Goal: Task Accomplishment & Management: Manage account settings

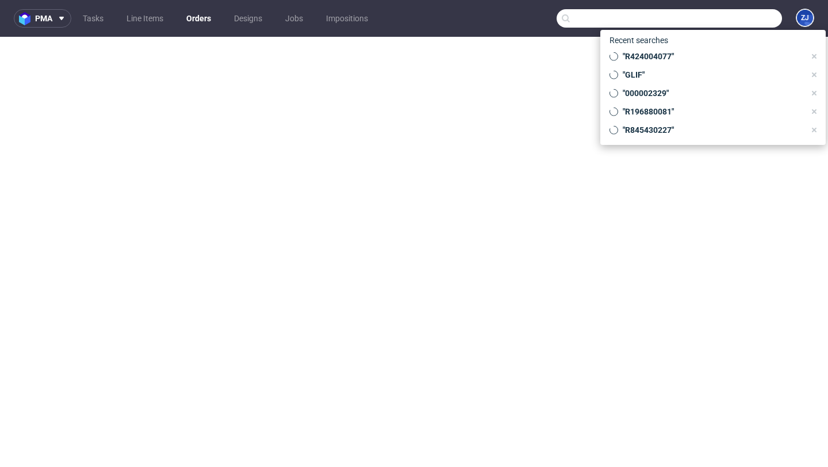
click at [714, 22] on input "text" at bounding box center [669, 18] width 225 height 18
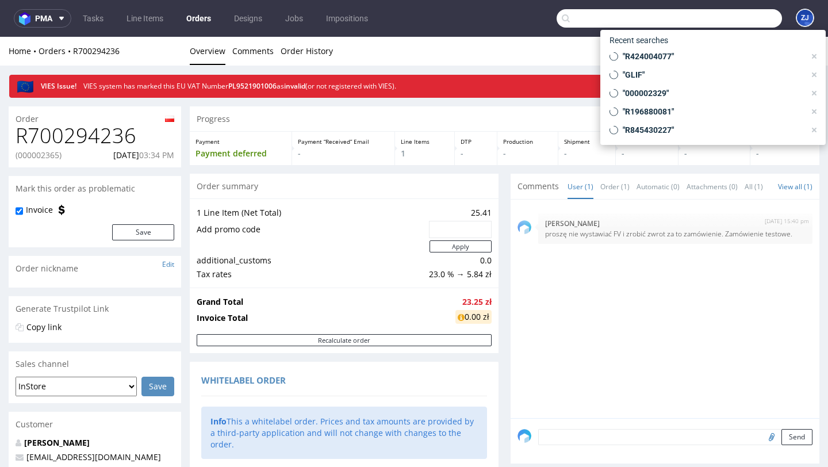
scroll to position [648, 0]
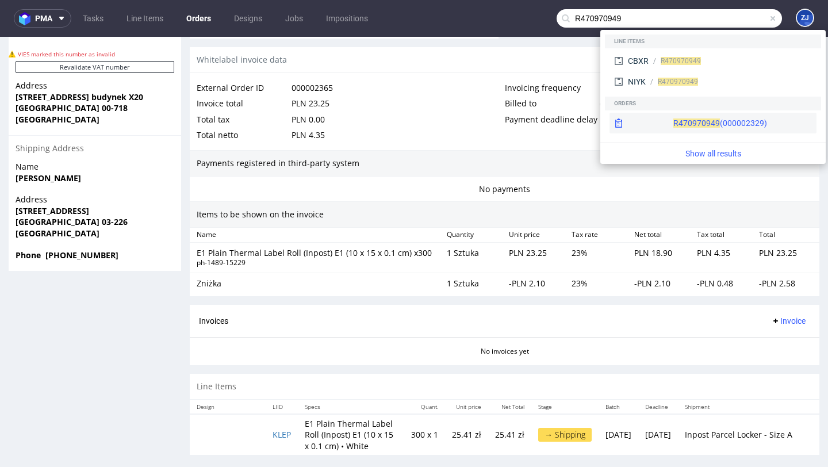
type input "R470970949"
click at [673, 118] on span "R470970949" at bounding box center [696, 122] width 47 height 9
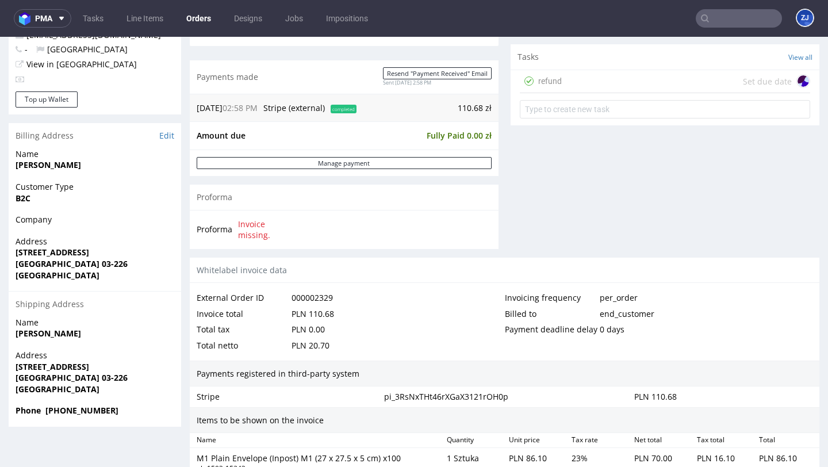
scroll to position [702, 0]
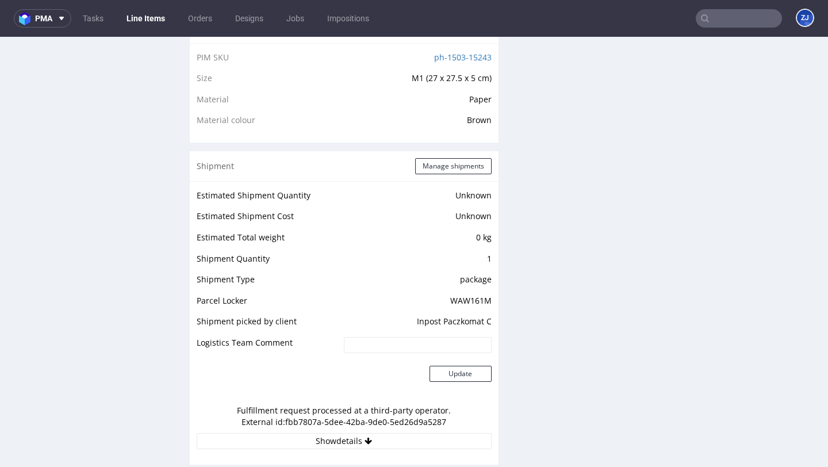
scroll to position [1246, 0]
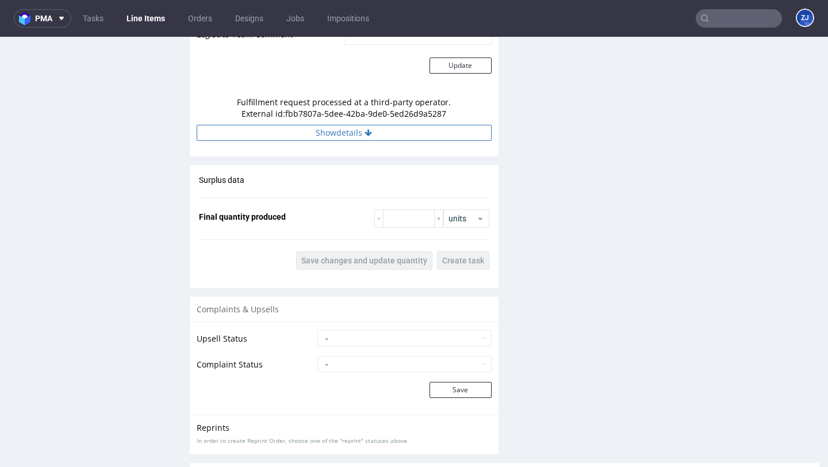
click at [365, 133] on icon at bounding box center [368, 133] width 7 height 8
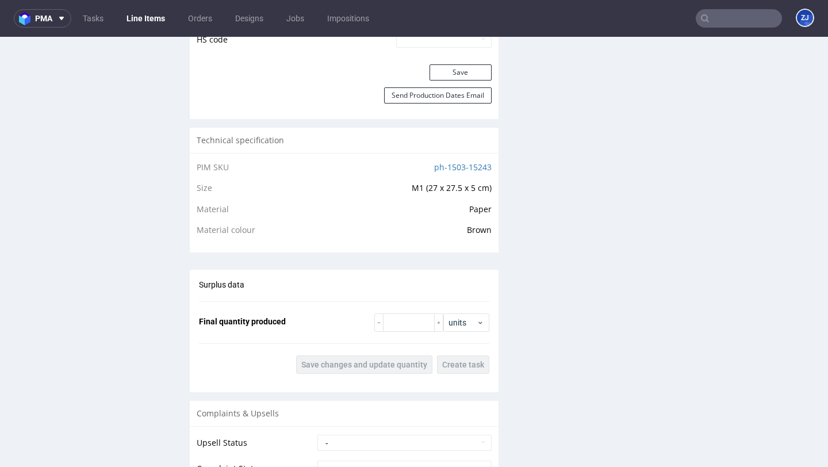
scroll to position [872, 0]
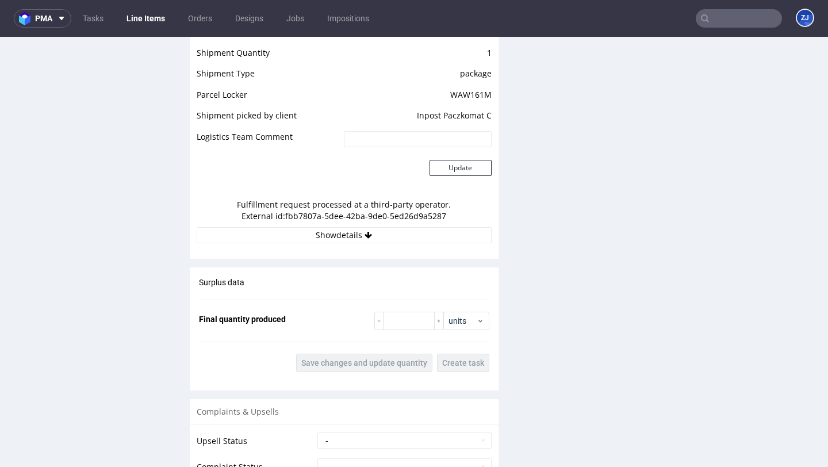
scroll to position [963, 0]
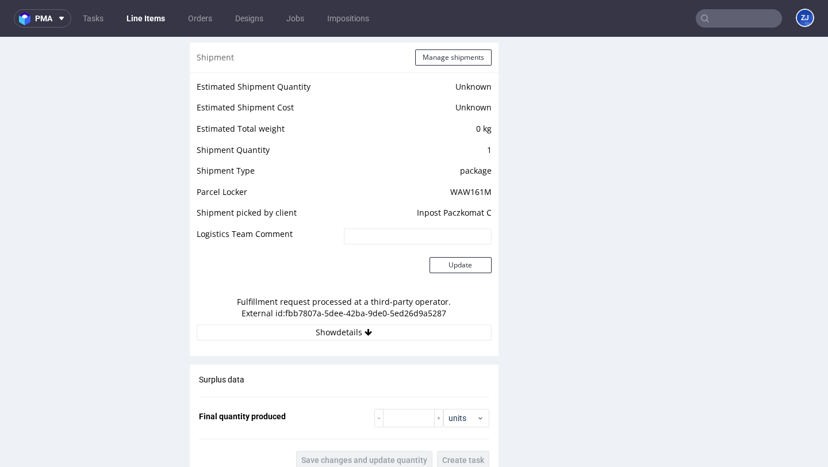
scroll to position [897, 0]
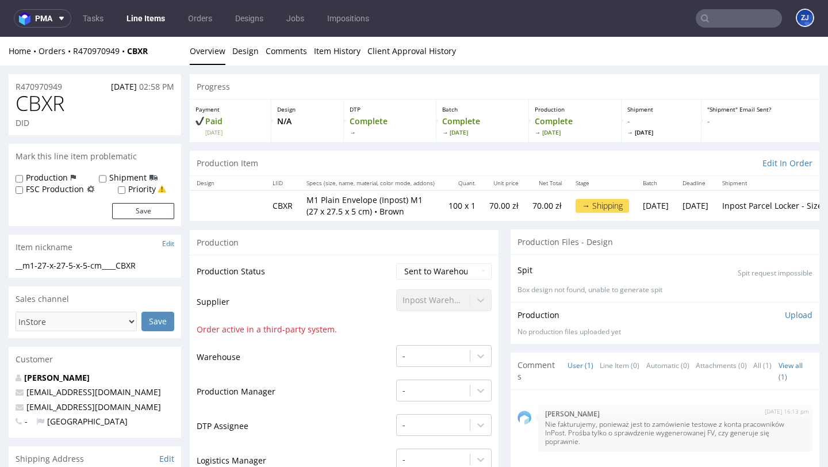
click at [351, 281] on td "Production Status" at bounding box center [295, 275] width 197 height 26
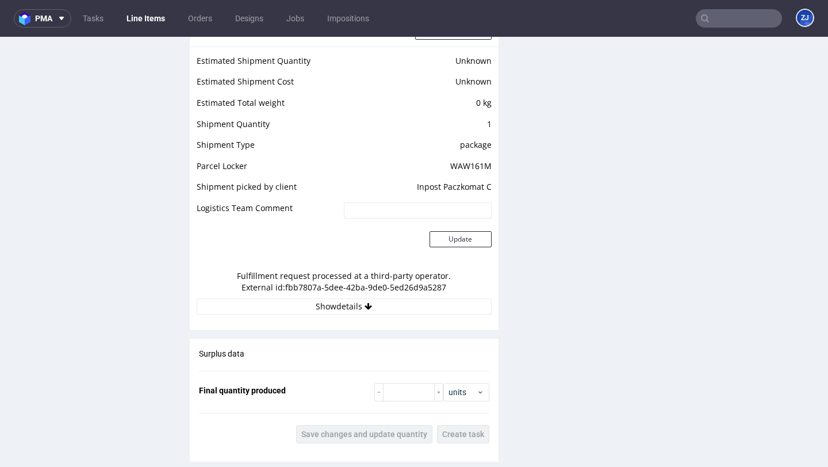
scroll to position [974, 0]
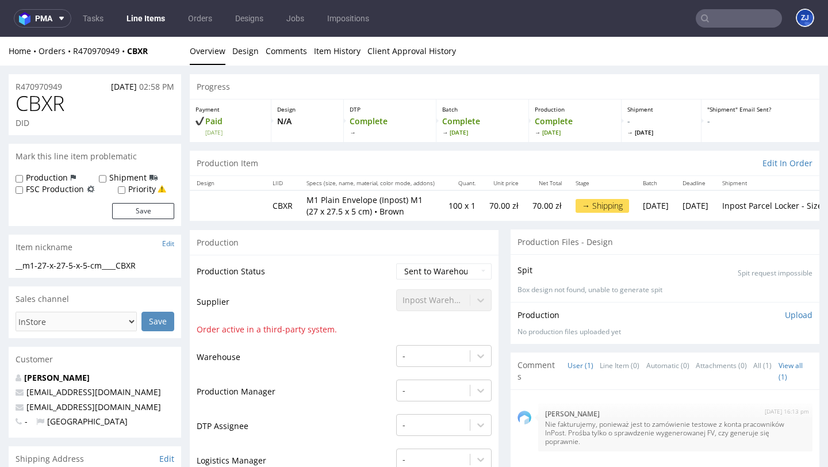
click at [351, 281] on td "Production Status" at bounding box center [295, 275] width 197 height 26
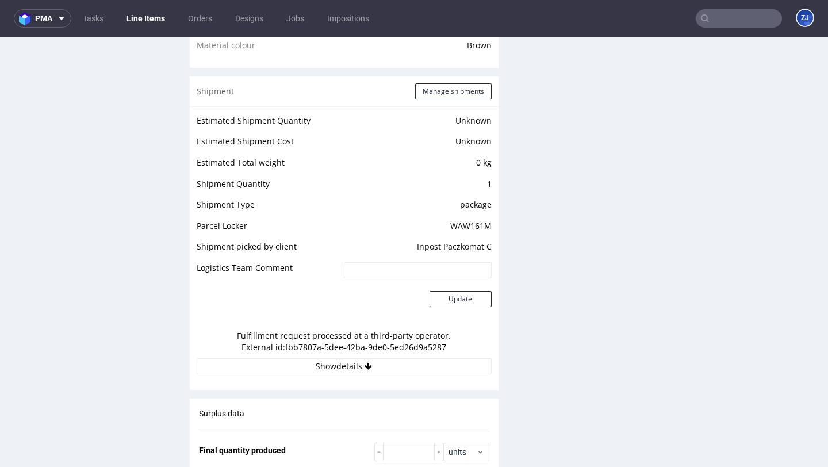
scroll to position [933, 0]
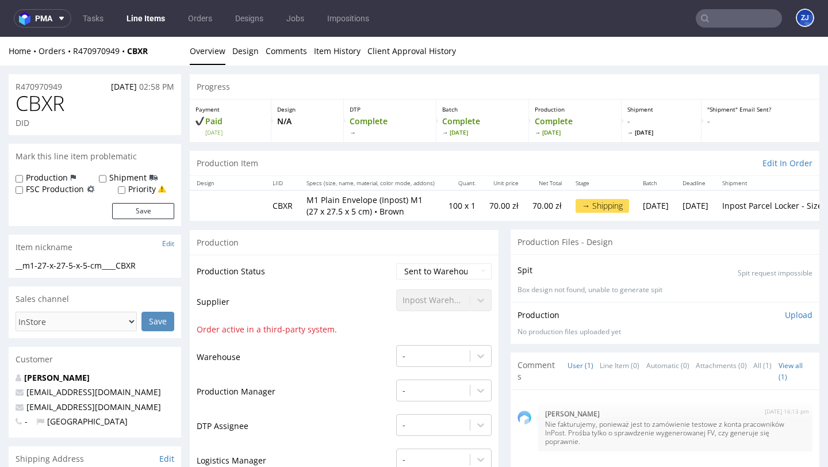
click at [351, 281] on td "Production Status" at bounding box center [295, 275] width 197 height 26
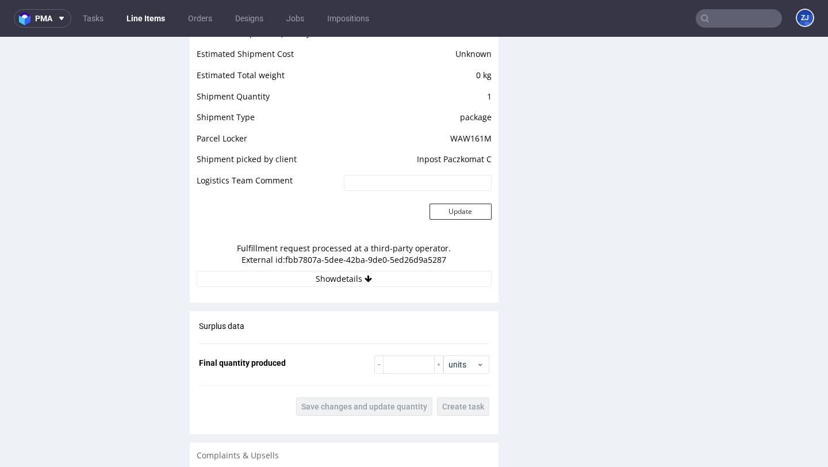
scroll to position [939, 0]
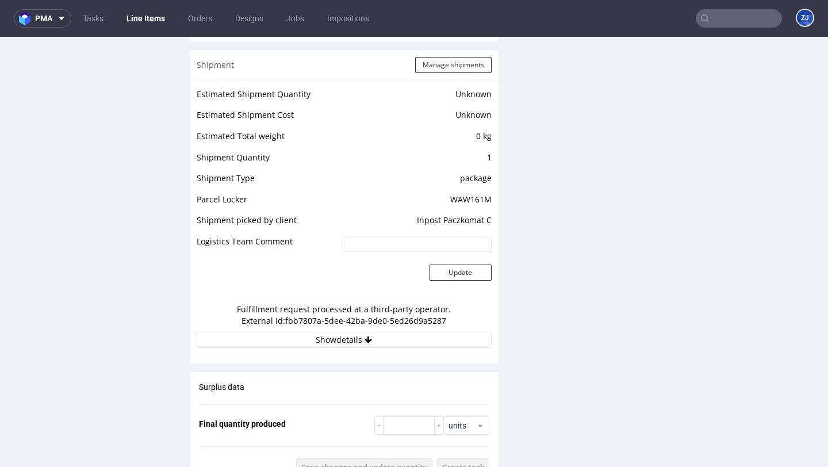
click at [485, 155] on td "1" at bounding box center [416, 161] width 151 height 21
click at [365, 340] on icon at bounding box center [368, 340] width 7 height 8
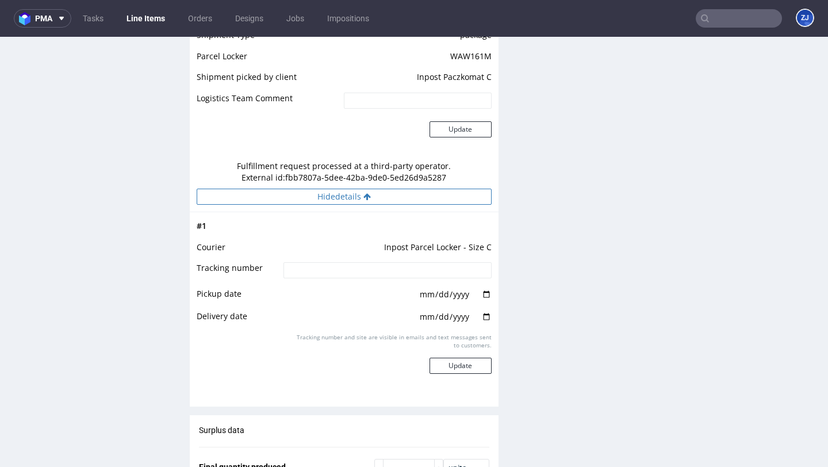
scroll to position [1094, 0]
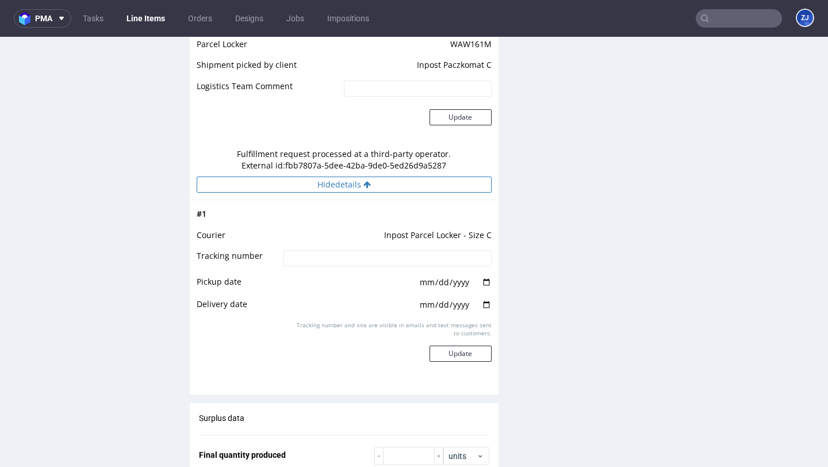
click at [403, 187] on button "Hide details" at bounding box center [344, 185] width 295 height 16
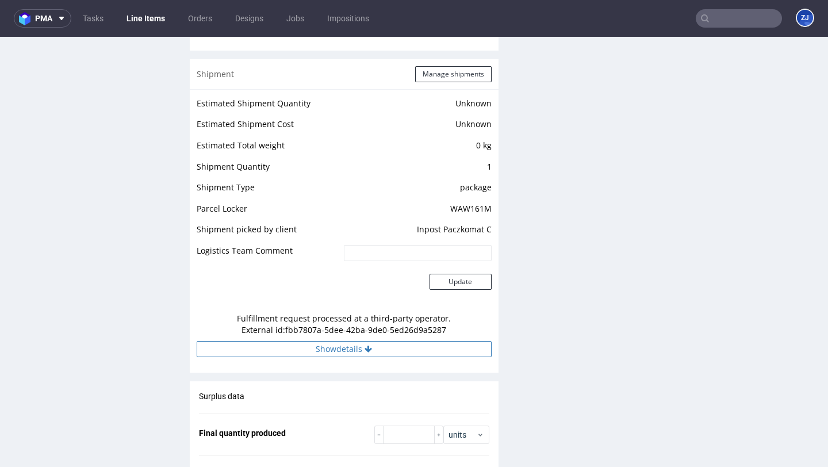
scroll to position [924, 0]
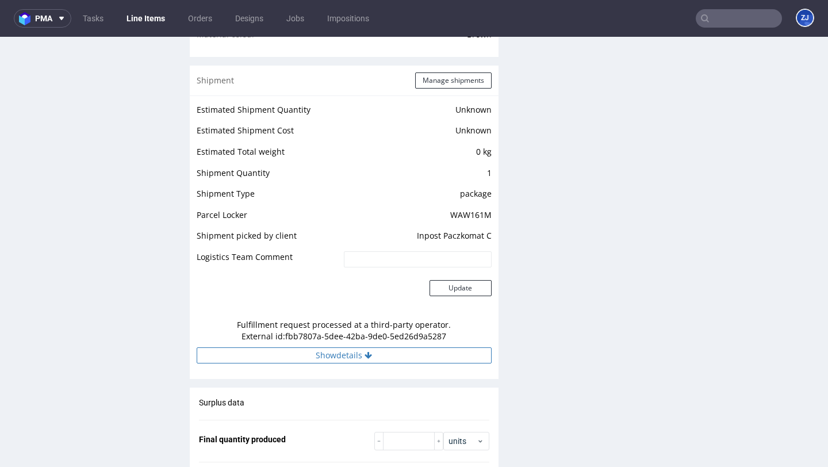
click at [394, 350] on button "Show details" at bounding box center [344, 355] width 295 height 16
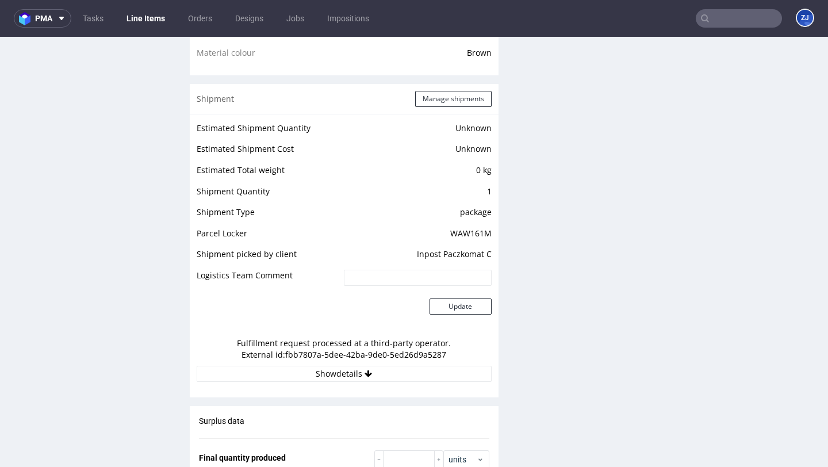
scroll to position [925, 0]
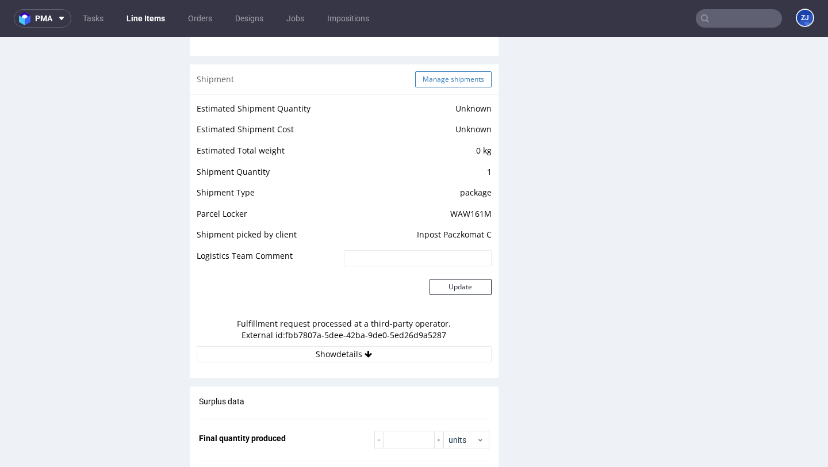
click at [461, 77] on button "Manage shipments" at bounding box center [453, 79] width 76 height 16
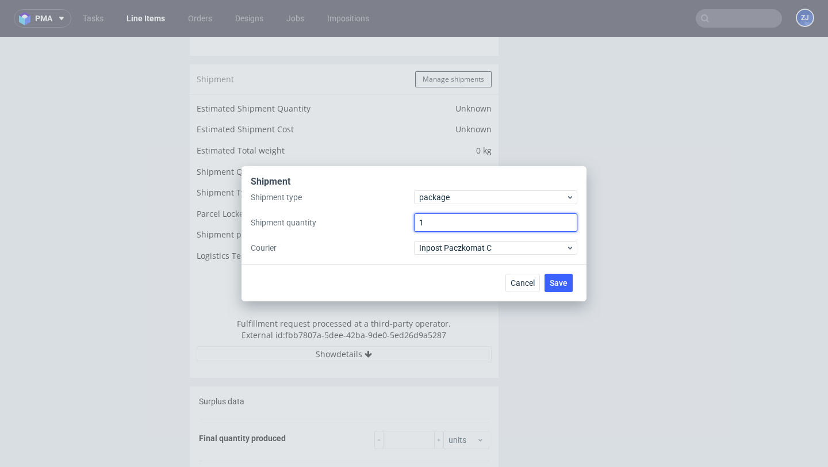
click at [458, 225] on input "1" at bounding box center [495, 222] width 163 height 18
type input "2"
click at [561, 280] on span "Save" at bounding box center [559, 283] width 18 height 8
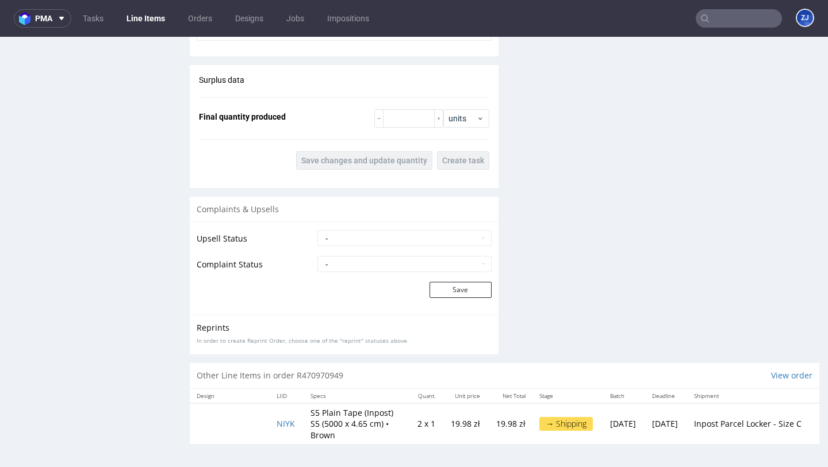
scroll to position [915, 0]
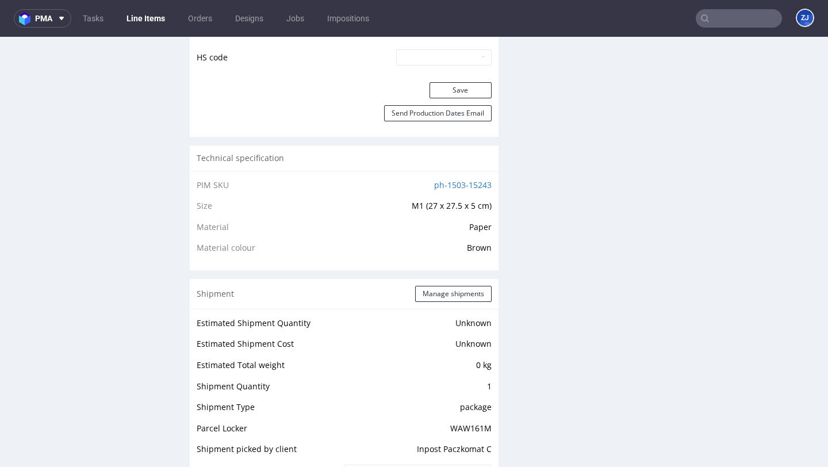
scroll to position [943, 0]
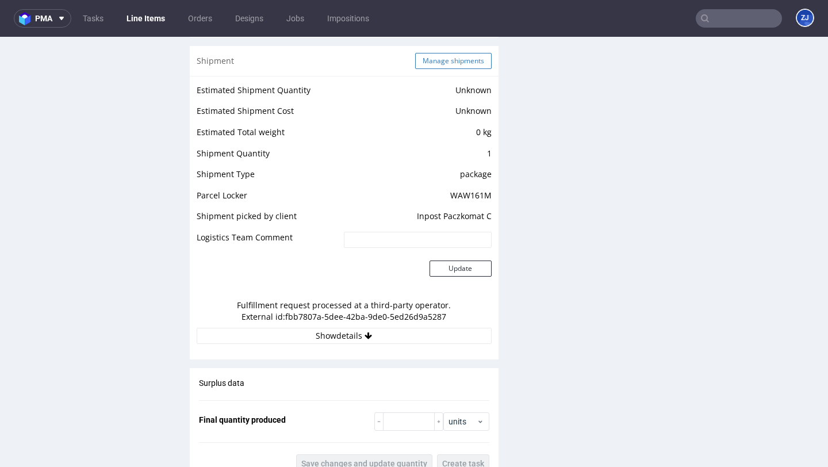
click at [458, 65] on button "Manage shipments" at bounding box center [453, 61] width 76 height 16
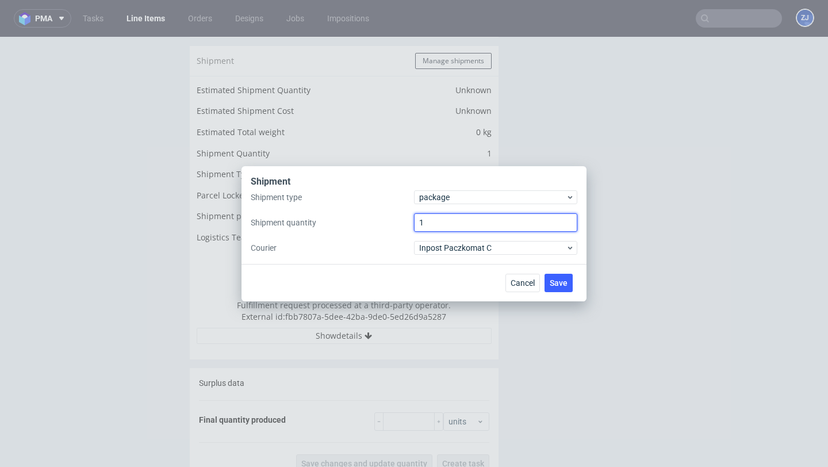
click at [447, 224] on input "1" at bounding box center [495, 222] width 163 height 18
type input "2"
click at [561, 286] on span "Save" at bounding box center [559, 283] width 18 height 8
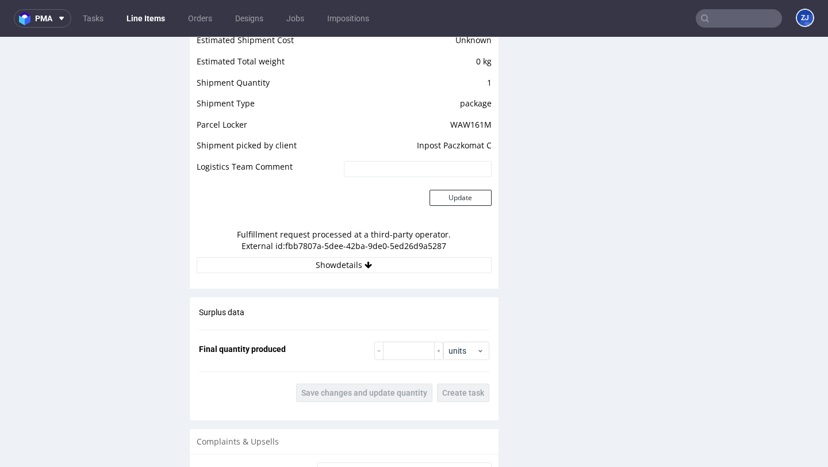
scroll to position [905, 0]
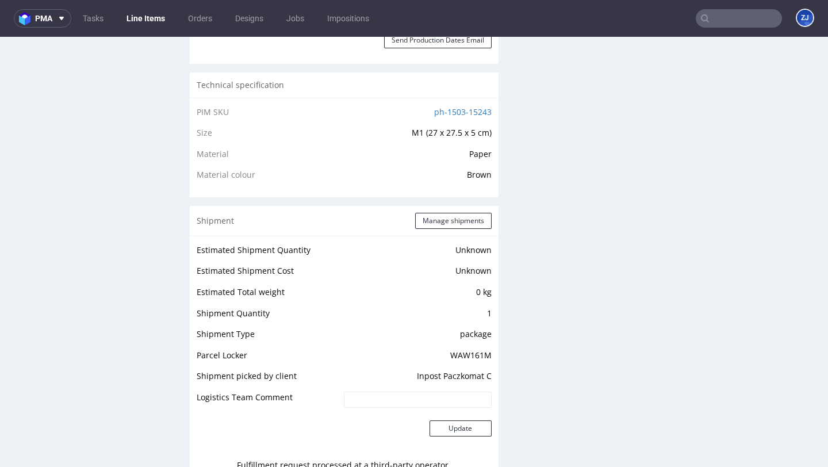
scroll to position [810, 0]
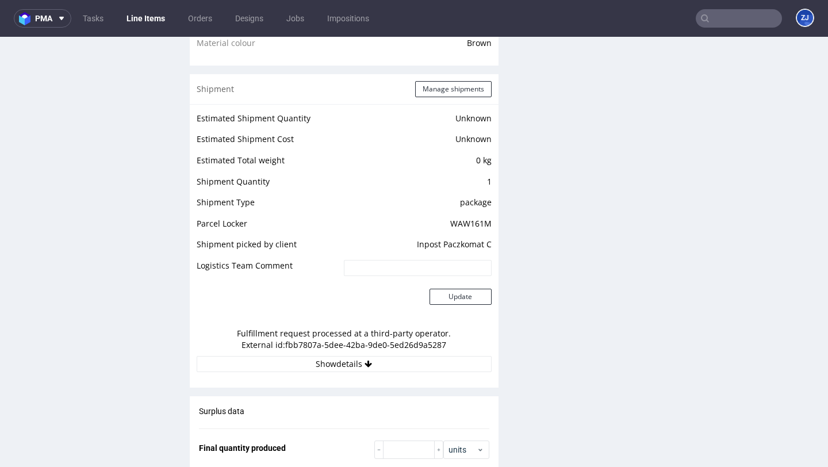
scroll to position [890, 0]
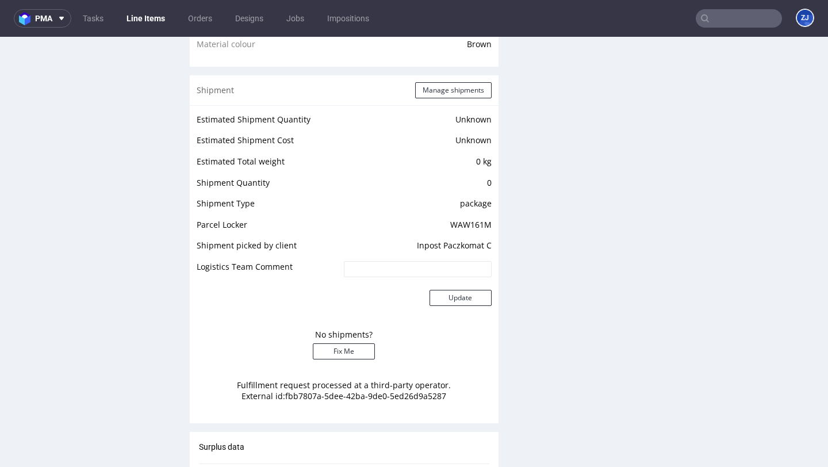
scroll to position [913, 0]
click at [472, 90] on button "Manage shipments" at bounding box center [453, 91] width 76 height 16
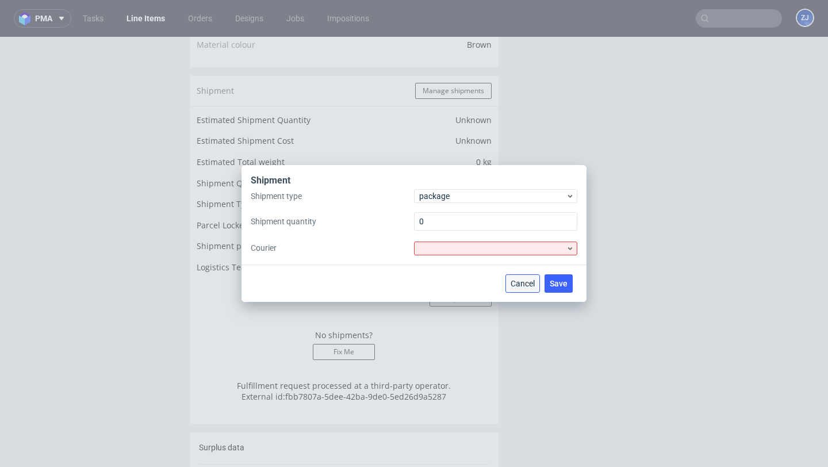
click at [528, 282] on span "Cancel" at bounding box center [523, 283] width 24 height 8
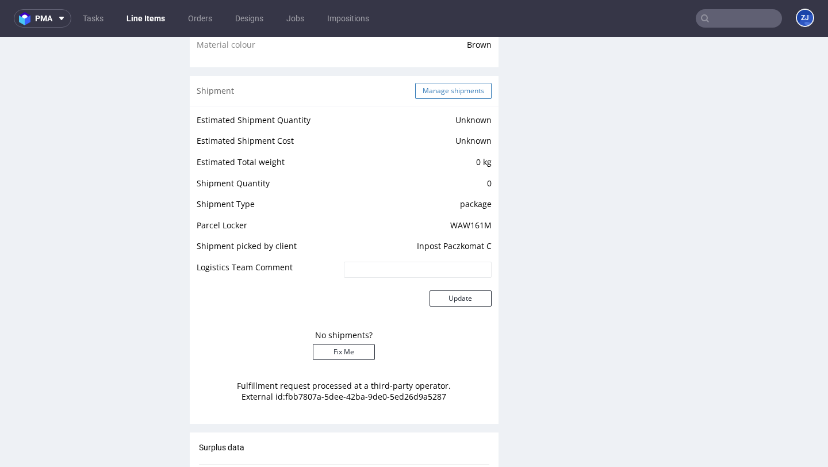
click at [457, 96] on button "Manage shipments" at bounding box center [453, 91] width 76 height 16
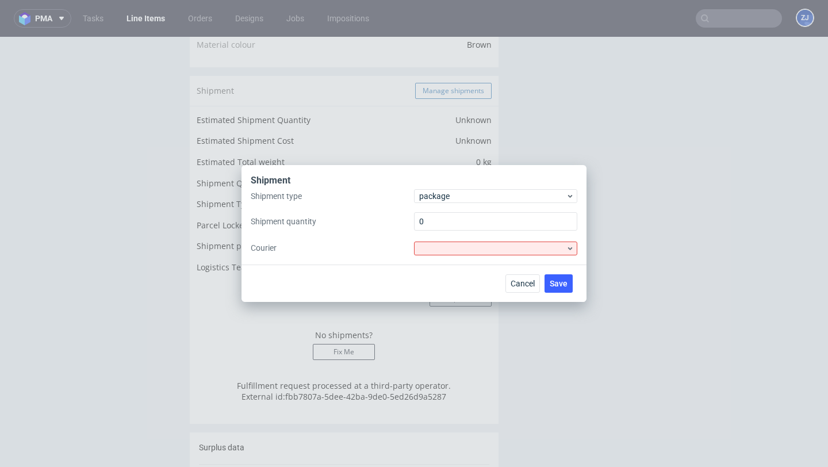
click at [457, 96] on div "Shipment Shipment type package Shipment quantity 0 Courier Cancel Save" at bounding box center [414, 233] width 828 height 467
click at [233, 95] on div "Shipment Shipment type package Shipment quantity 0 Courier Cancel Save" at bounding box center [414, 233] width 828 height 467
click at [121, 144] on div "Shipment Shipment type package Shipment quantity 0 Courier Cancel Save" at bounding box center [414, 233] width 828 height 467
click at [509, 286] on button "Cancel" at bounding box center [522, 283] width 35 height 18
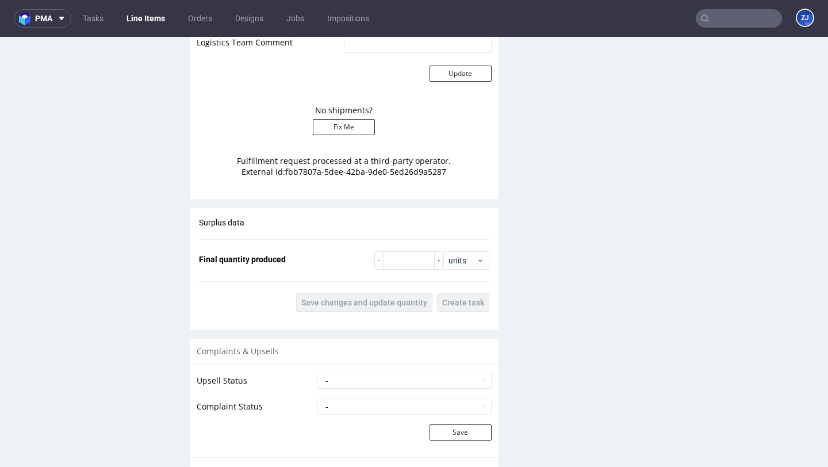
scroll to position [1281, 0]
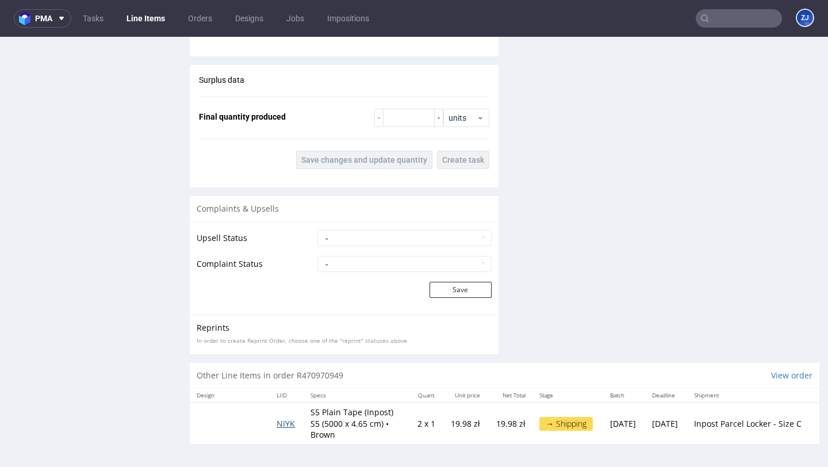
click at [282, 422] on span "NIYK" at bounding box center [286, 423] width 18 height 11
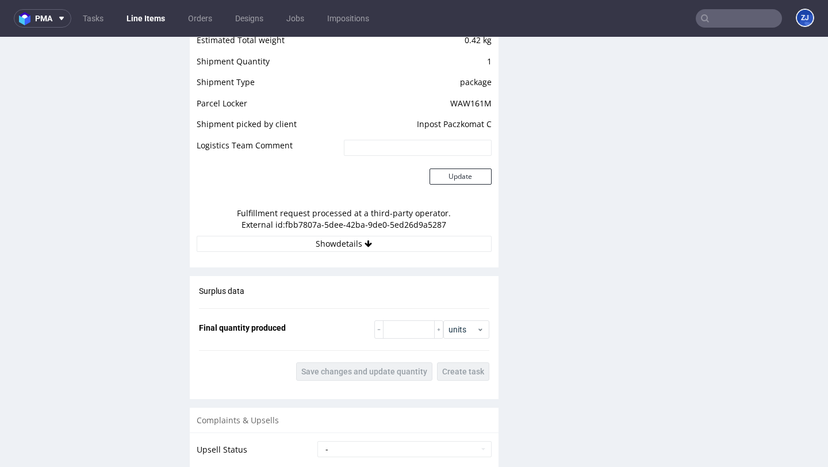
scroll to position [928, 0]
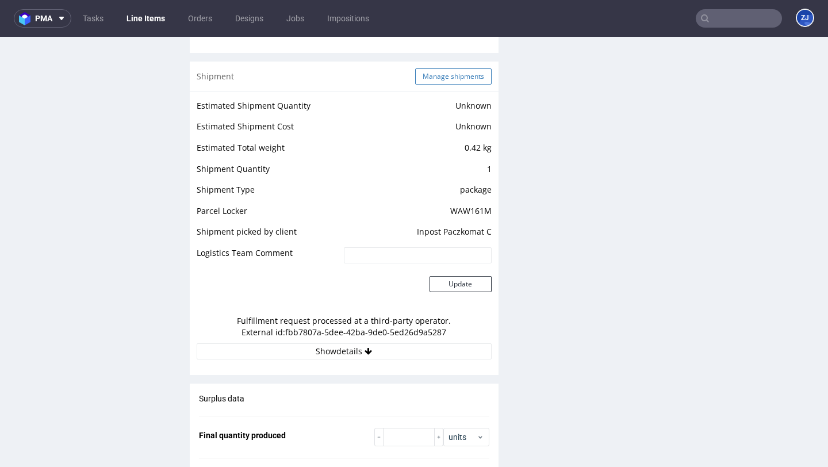
click at [473, 78] on button "Manage shipments" at bounding box center [453, 76] width 76 height 16
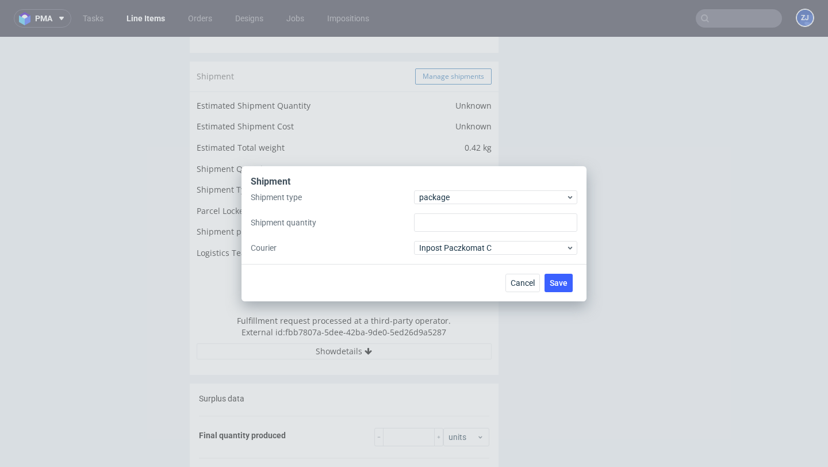
type input "1"
click at [476, 224] on input "1" at bounding box center [495, 222] width 163 height 18
type input "2"
click at [563, 286] on span "Save" at bounding box center [559, 283] width 18 height 8
click at [520, 283] on span "Cancel" at bounding box center [523, 283] width 24 height 8
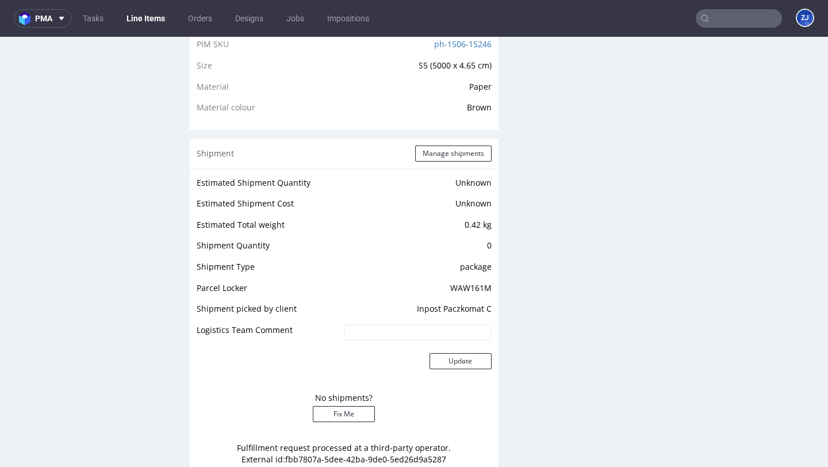
scroll to position [986, 0]
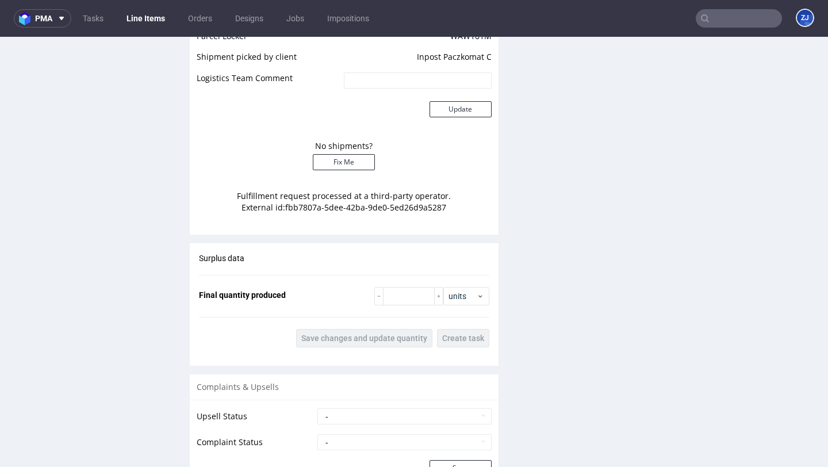
scroll to position [943, 0]
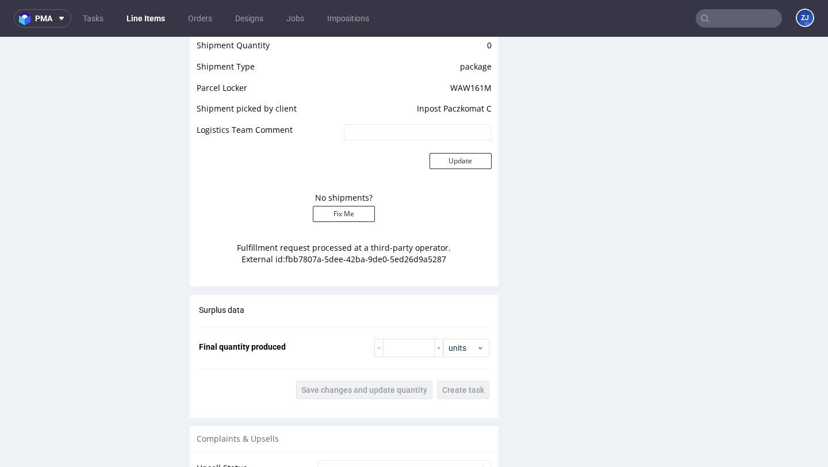
scroll to position [983, 0]
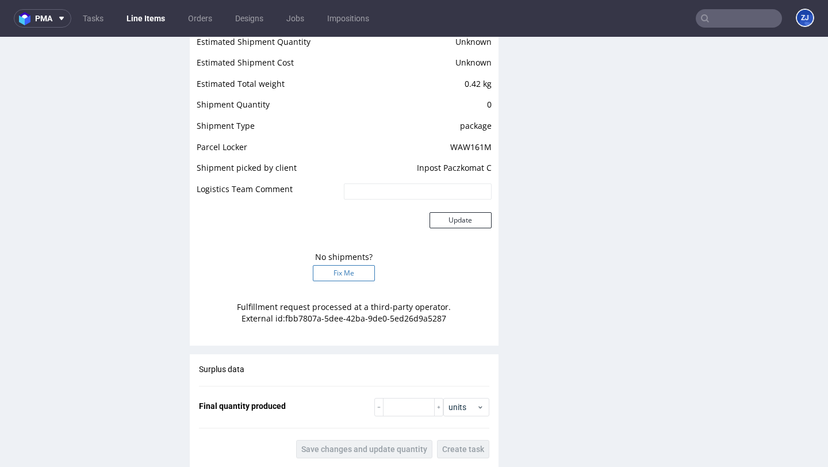
click at [351, 281] on button "Fix Me" at bounding box center [344, 273] width 62 height 16
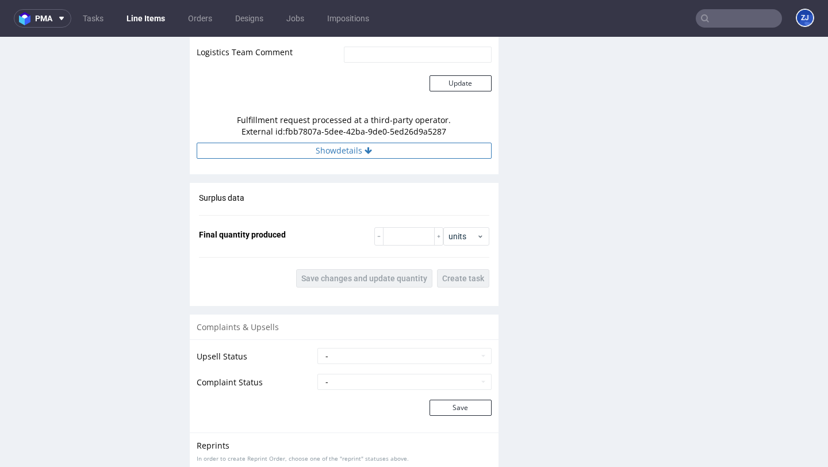
scroll to position [1246, 0]
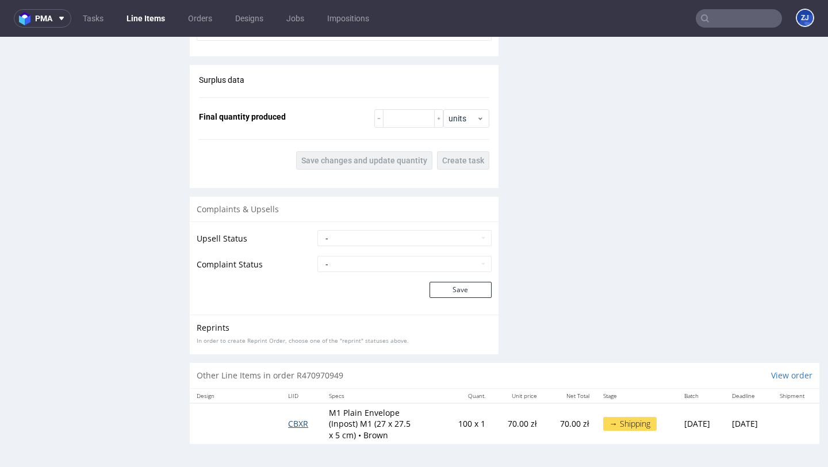
click at [288, 423] on span "CBXR" at bounding box center [298, 423] width 20 height 11
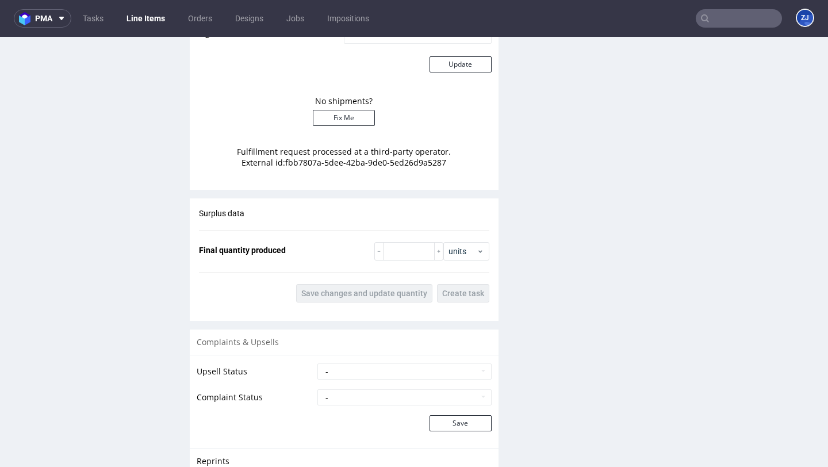
scroll to position [1131, 0]
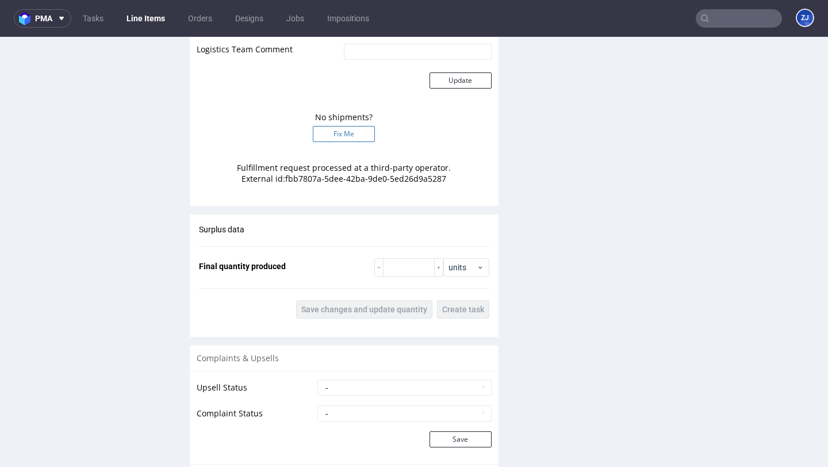
click at [353, 131] on button "Fix Me" at bounding box center [344, 134] width 62 height 16
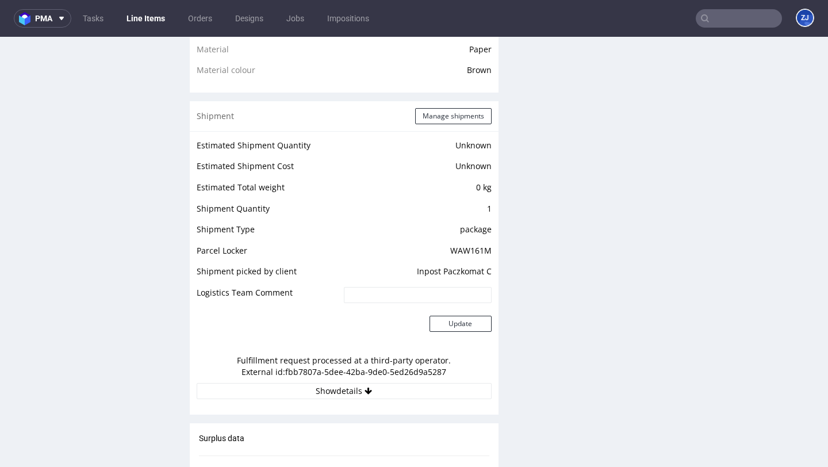
scroll to position [841, 0]
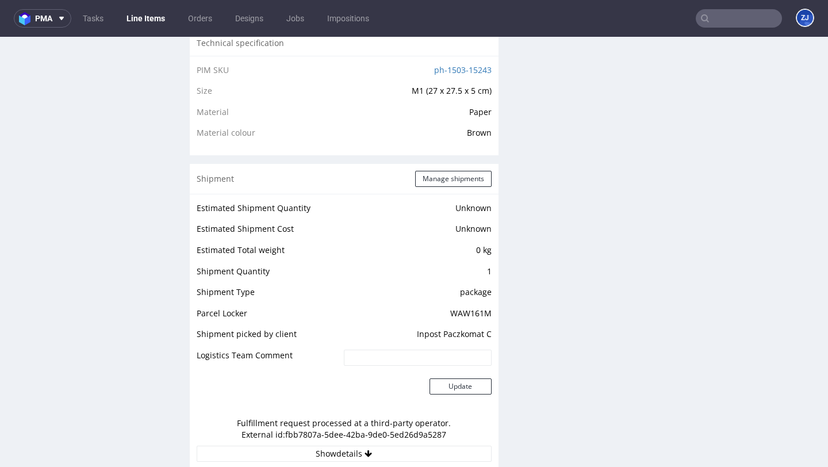
scroll to position [883, 0]
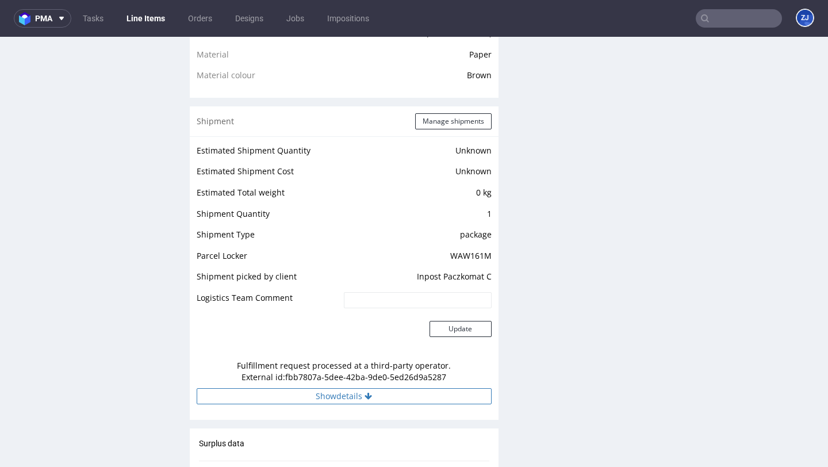
click at [365, 395] on icon at bounding box center [368, 396] width 7 height 8
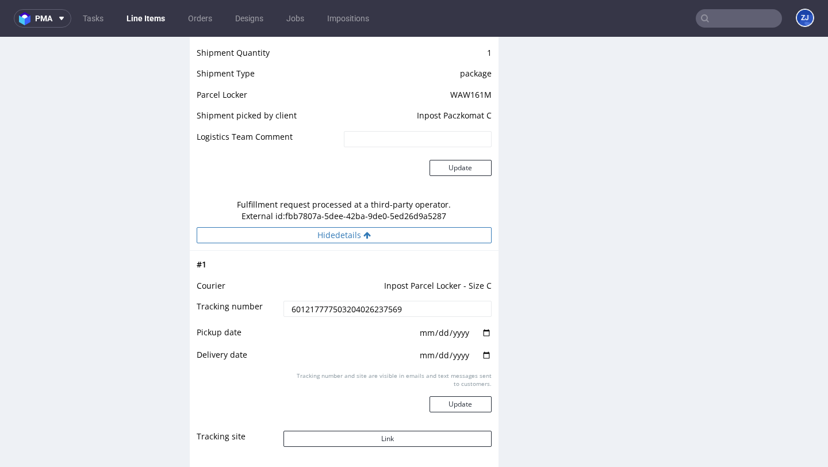
scroll to position [991, 0]
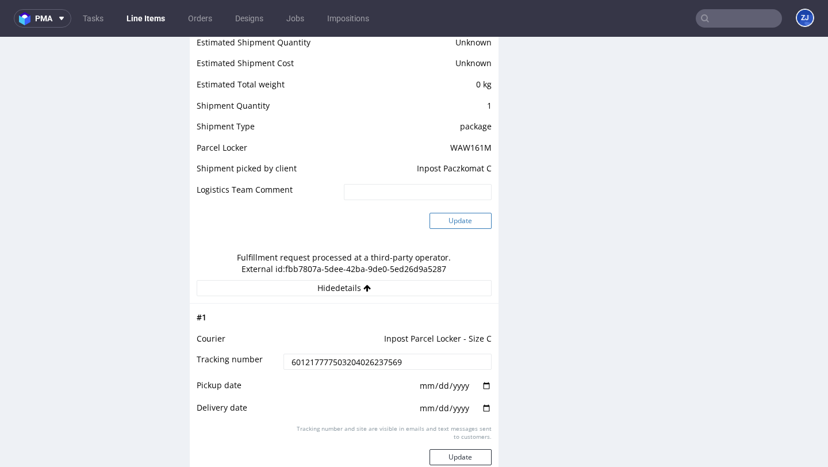
click at [471, 222] on button "Update" at bounding box center [461, 221] width 62 height 16
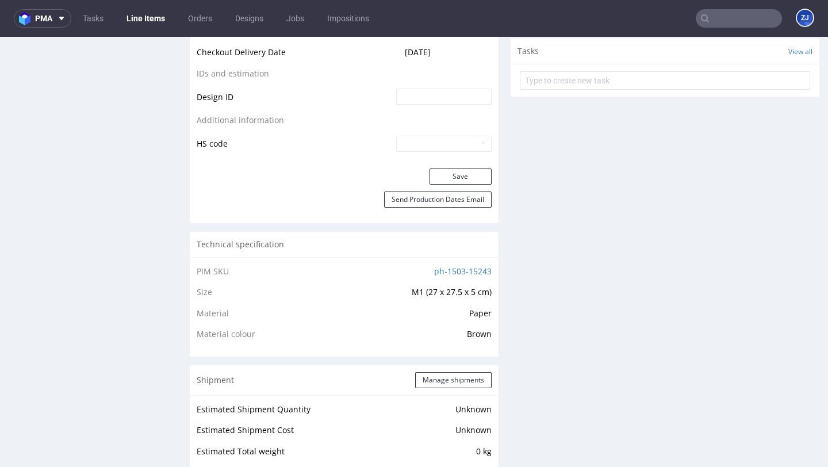
scroll to position [623, 0]
click at [443, 380] on button "Manage shipments" at bounding box center [453, 381] width 76 height 16
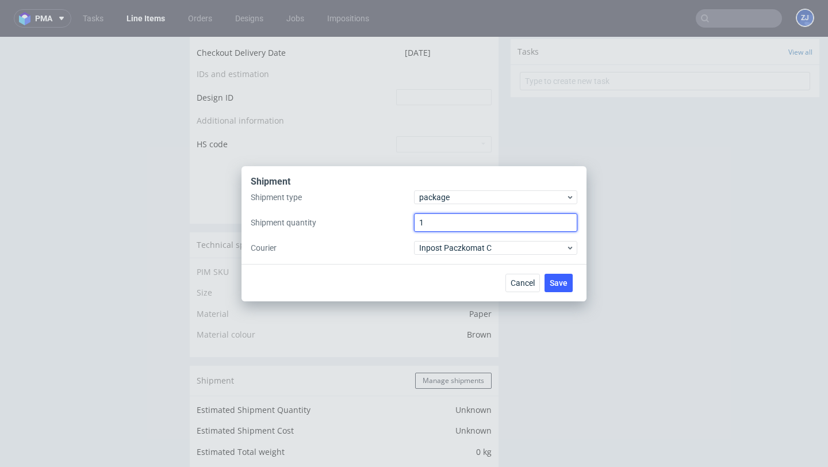
click at [440, 219] on input "1" at bounding box center [495, 222] width 163 height 18
type input "2"
click at [557, 277] on button "Save" at bounding box center [559, 283] width 28 height 18
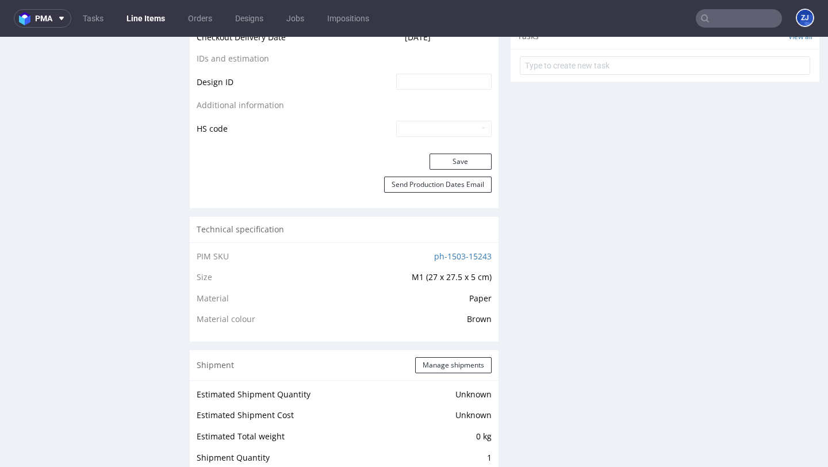
scroll to position [932, 0]
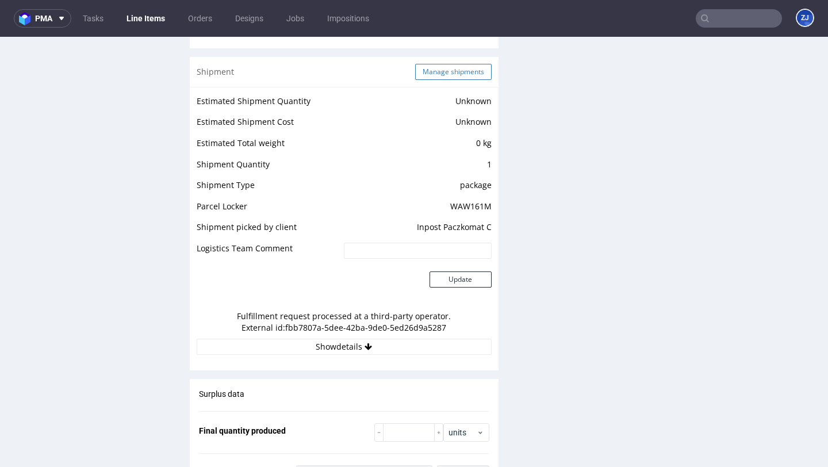
click at [466, 66] on button "Manage shipments" at bounding box center [453, 72] width 76 height 16
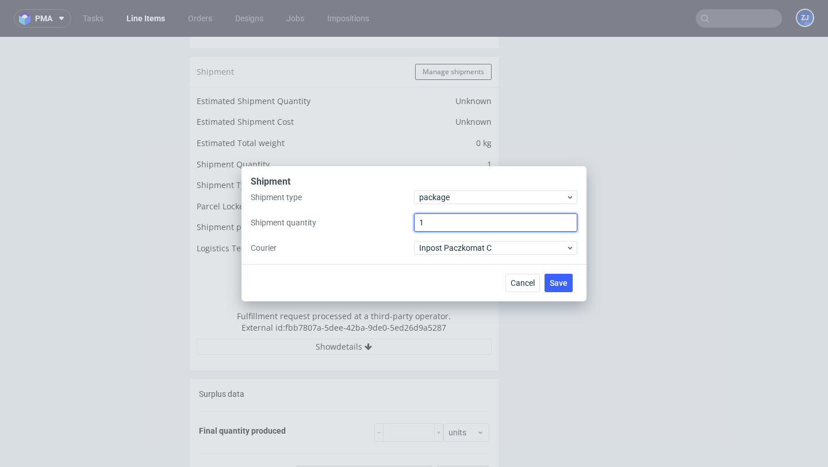
click at [457, 228] on input "1" at bounding box center [495, 222] width 163 height 18
type input "2"
click at [559, 282] on span "Save" at bounding box center [559, 283] width 18 height 8
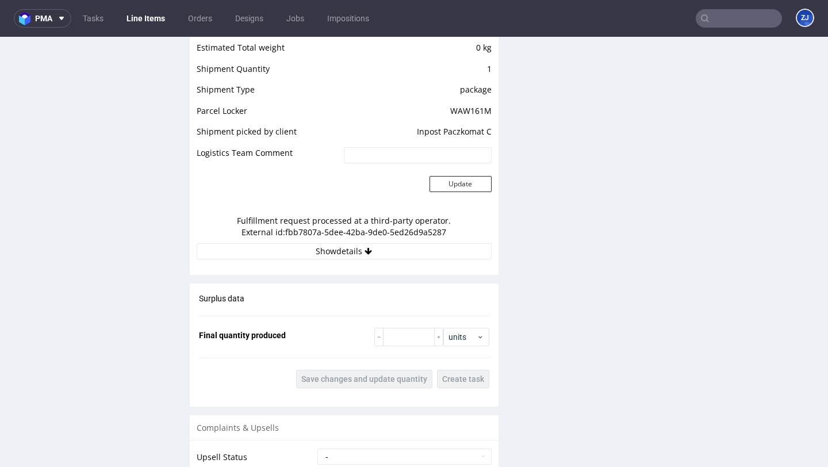
scroll to position [1004, 0]
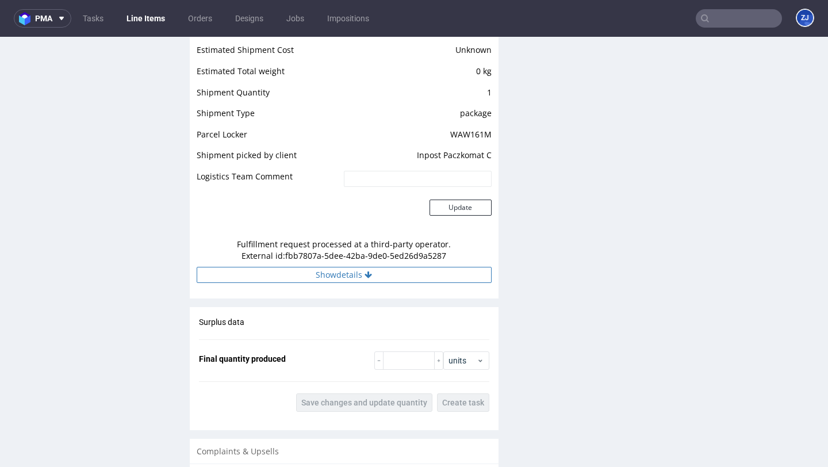
click at [390, 276] on button "Show details" at bounding box center [344, 275] width 295 height 16
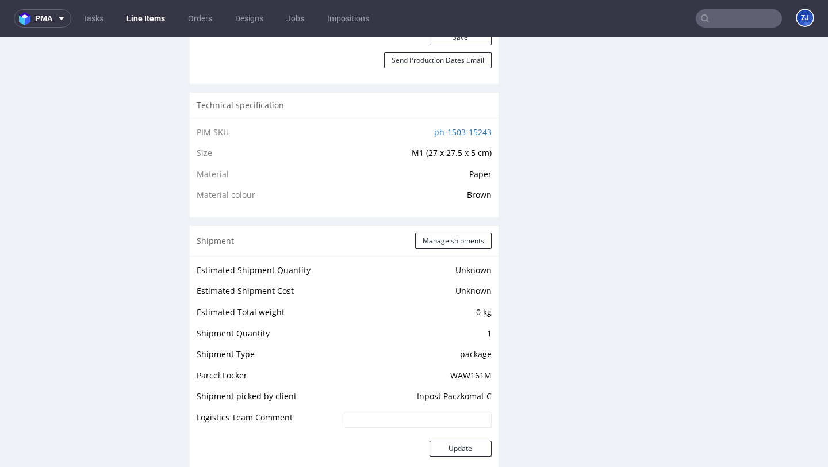
scroll to position [1040, 0]
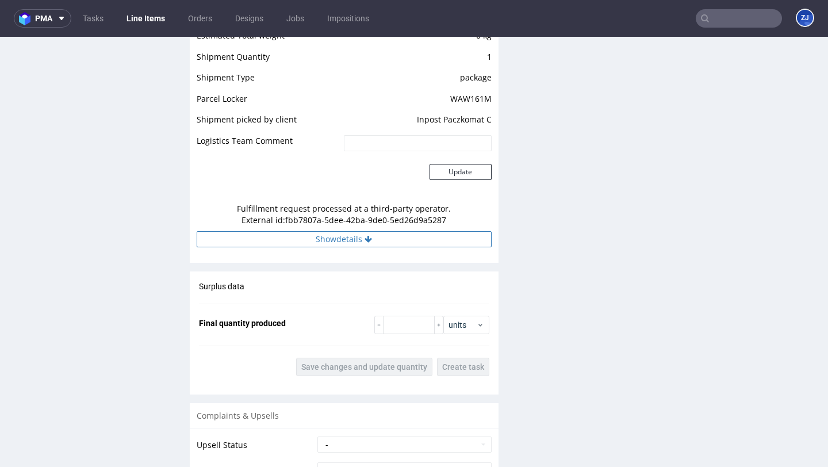
click at [450, 244] on button "Show details" at bounding box center [344, 239] width 295 height 16
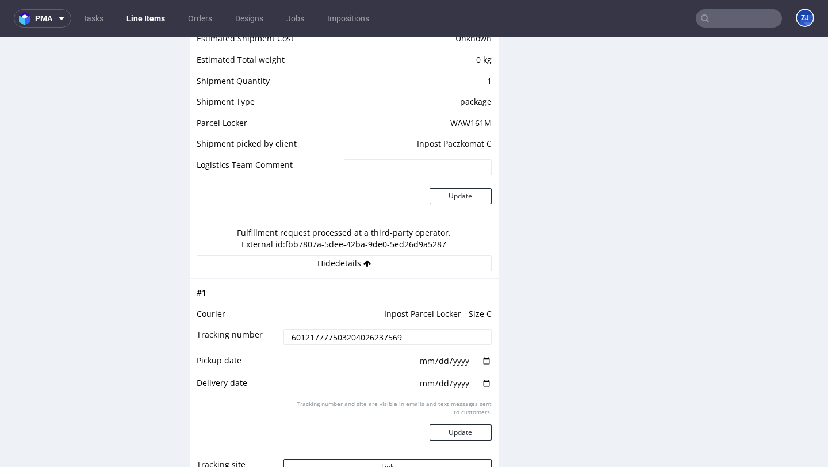
scroll to position [1016, 0]
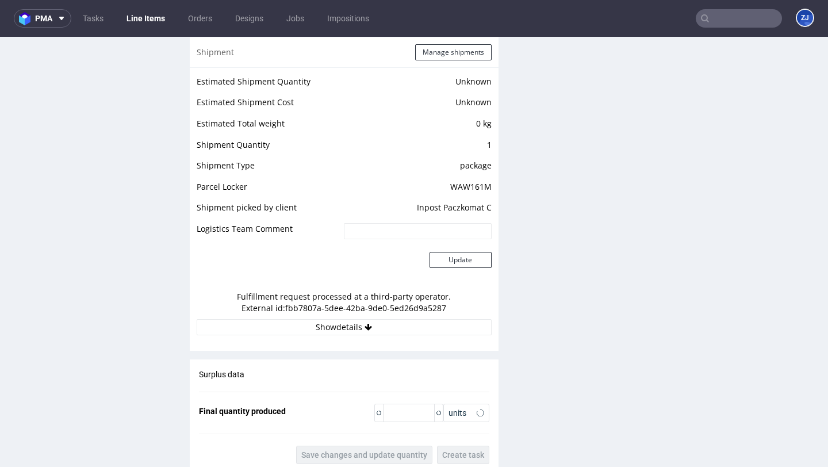
scroll to position [942, 0]
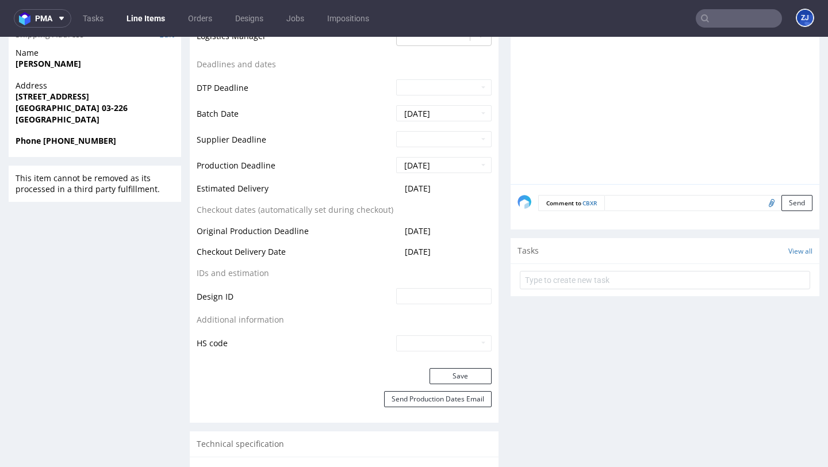
scroll to position [817, 0]
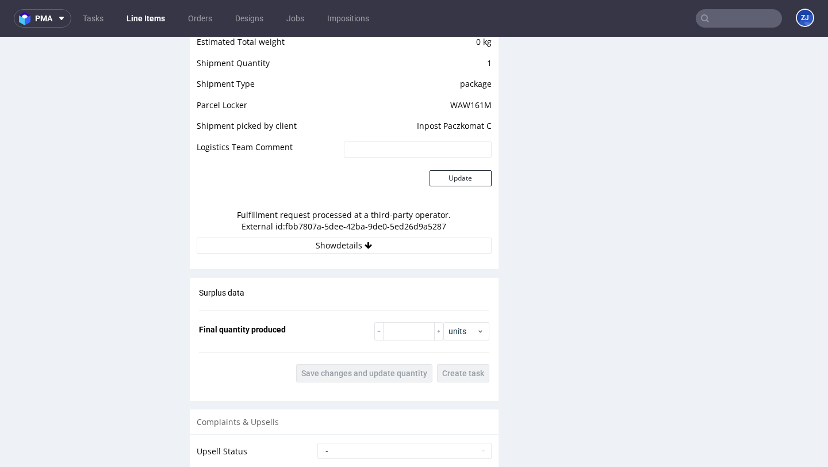
scroll to position [1055, 0]
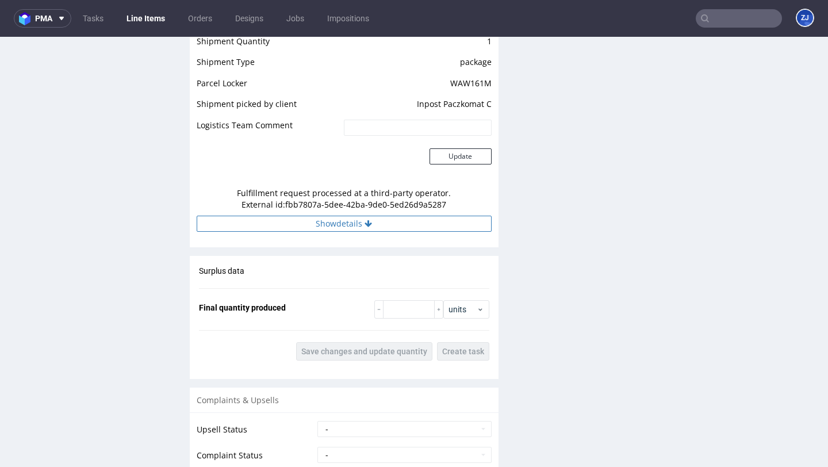
click at [394, 227] on button "Show details" at bounding box center [344, 224] width 295 height 16
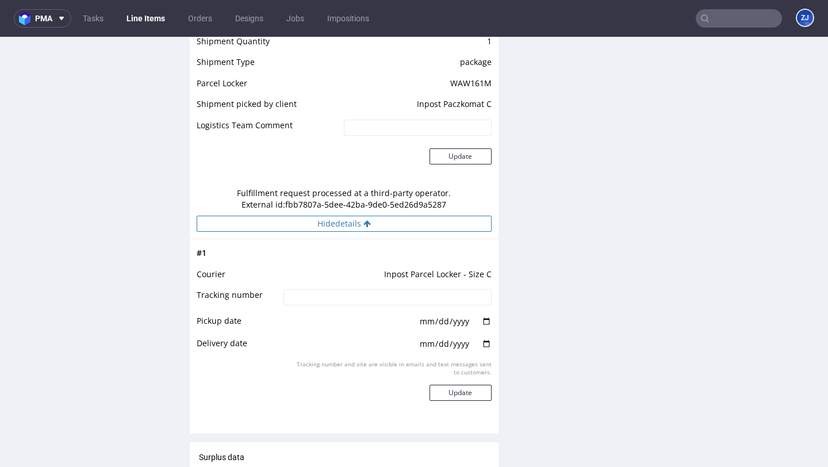
click at [394, 227] on button "Hide details" at bounding box center [344, 224] width 295 height 16
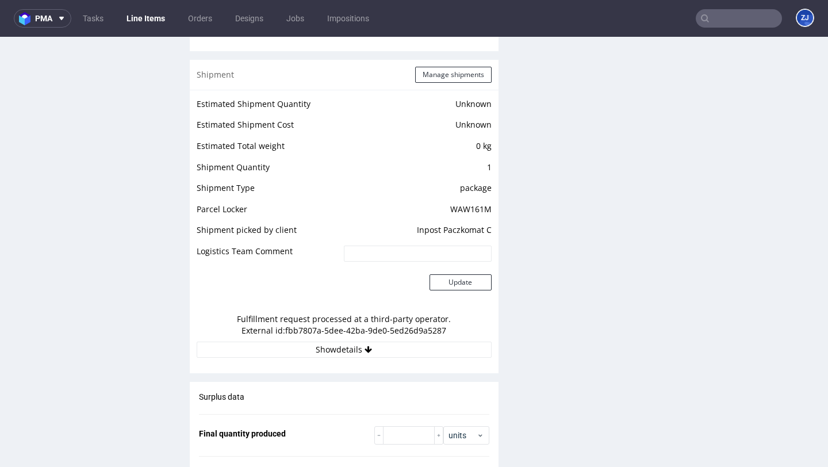
scroll to position [929, 0]
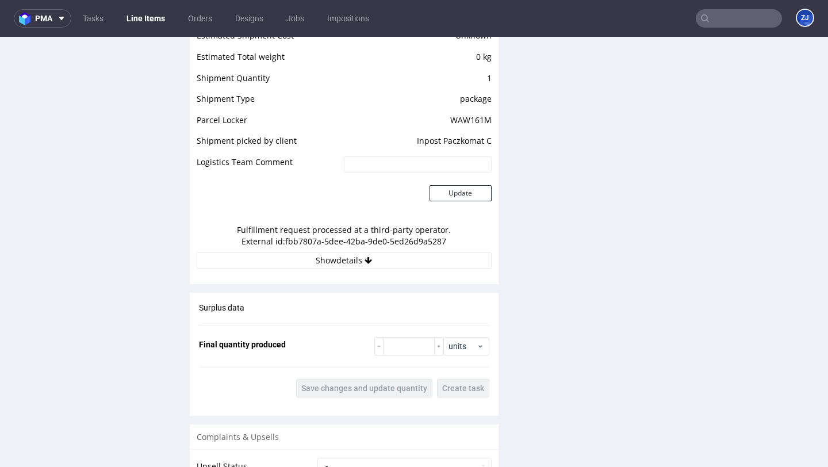
scroll to position [983, 0]
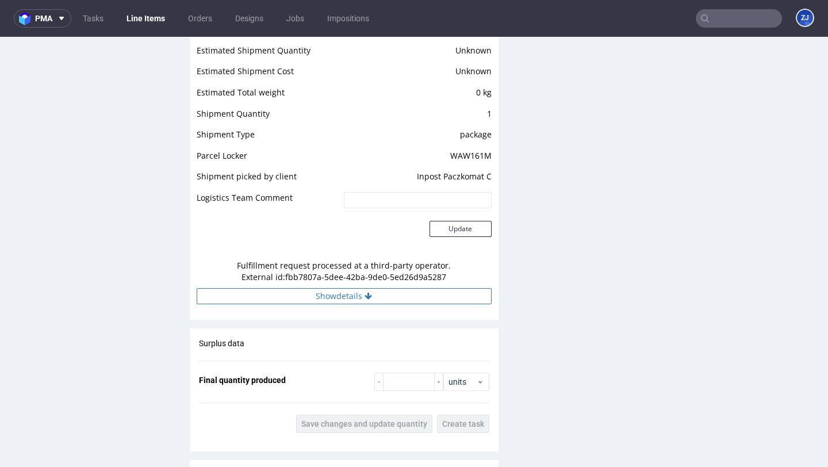
click at [334, 299] on button "Show details" at bounding box center [344, 296] width 295 height 16
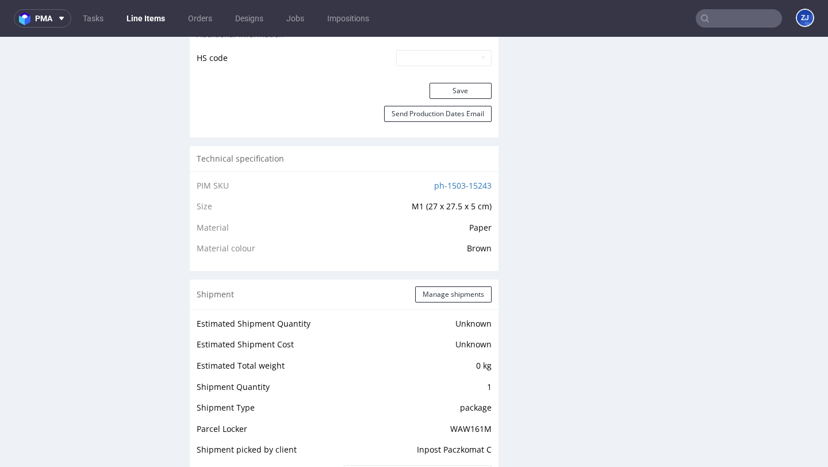
scroll to position [708, 0]
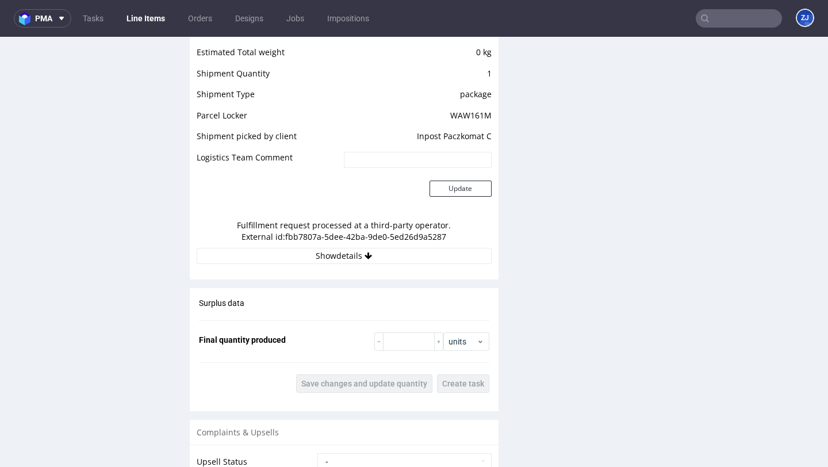
scroll to position [846, 0]
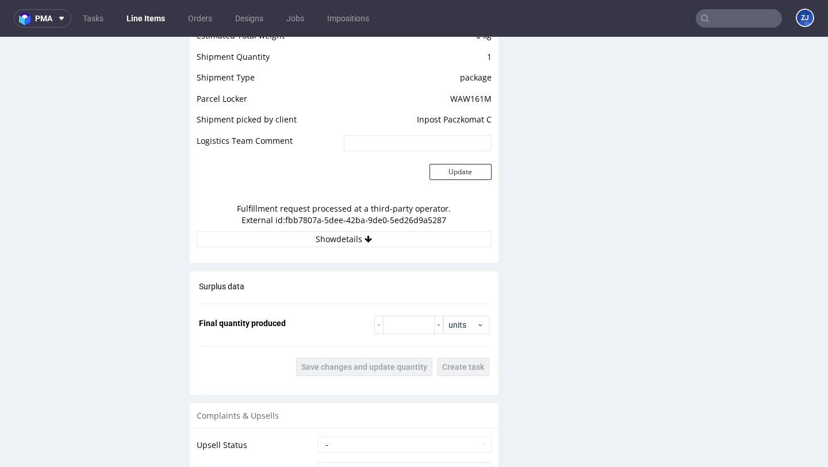
scroll to position [943, 0]
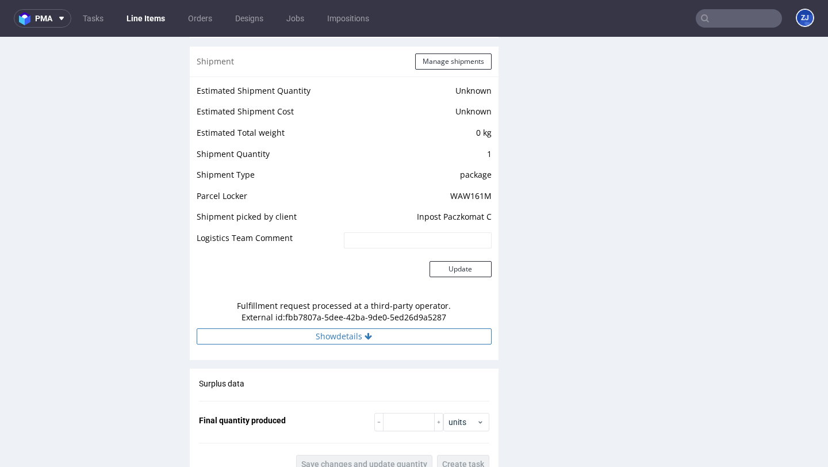
click at [401, 334] on button "Show details" at bounding box center [344, 336] width 295 height 16
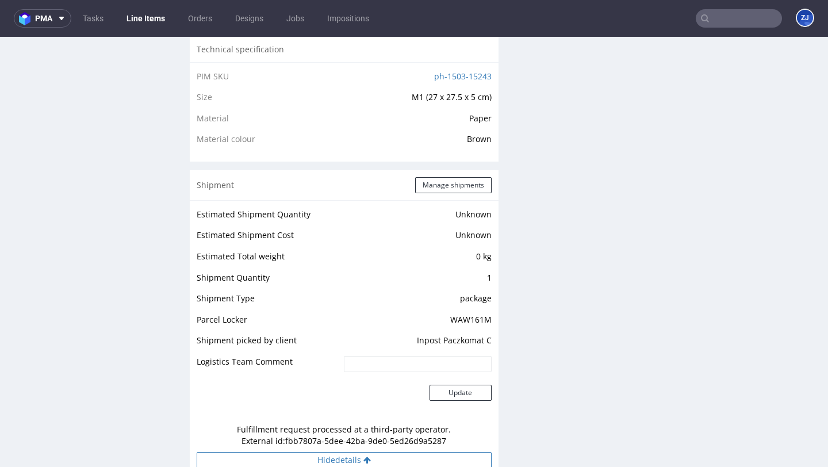
scroll to position [690, 0]
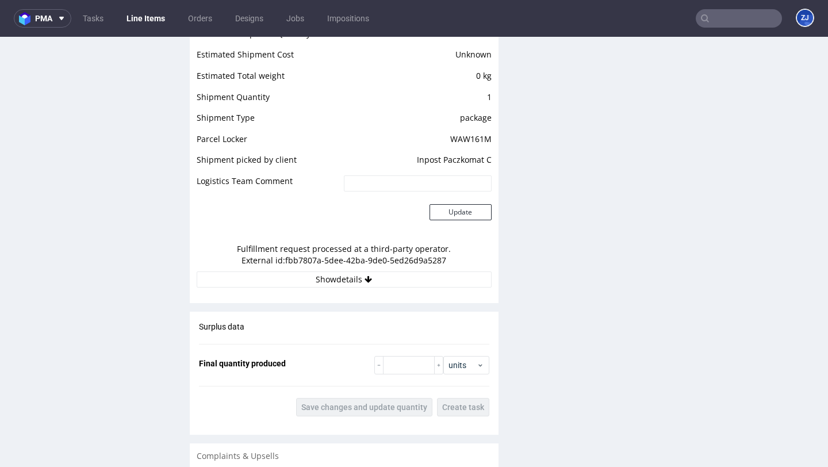
scroll to position [886, 0]
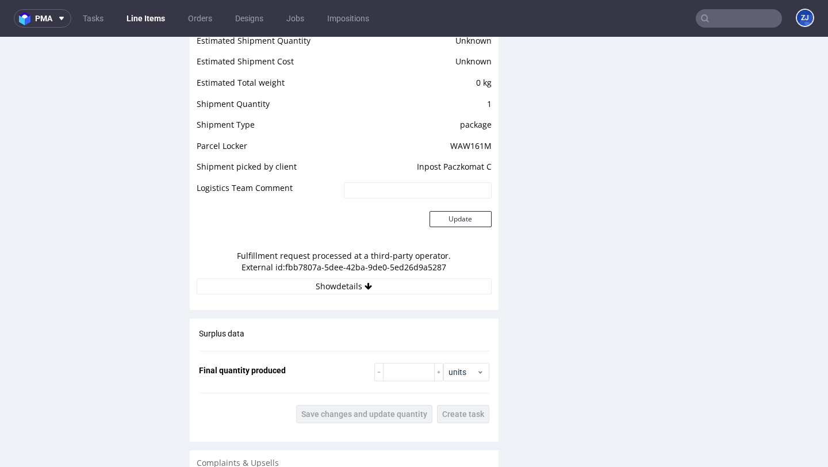
scroll to position [860, 0]
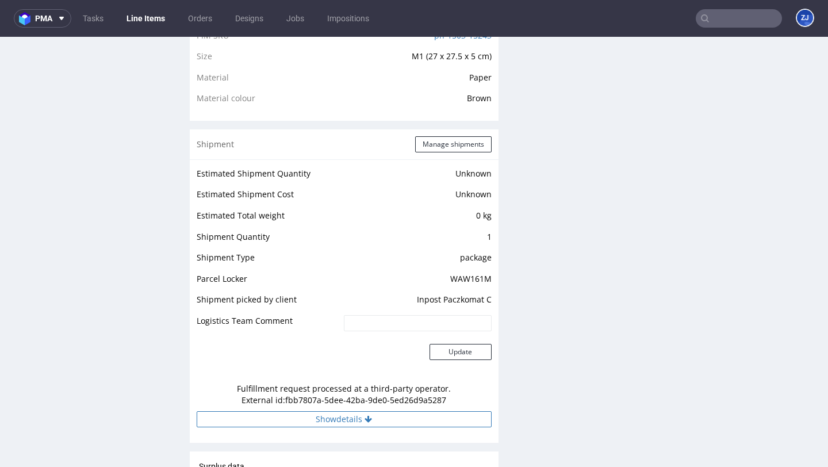
click at [413, 420] on button "Show details" at bounding box center [344, 419] width 295 height 16
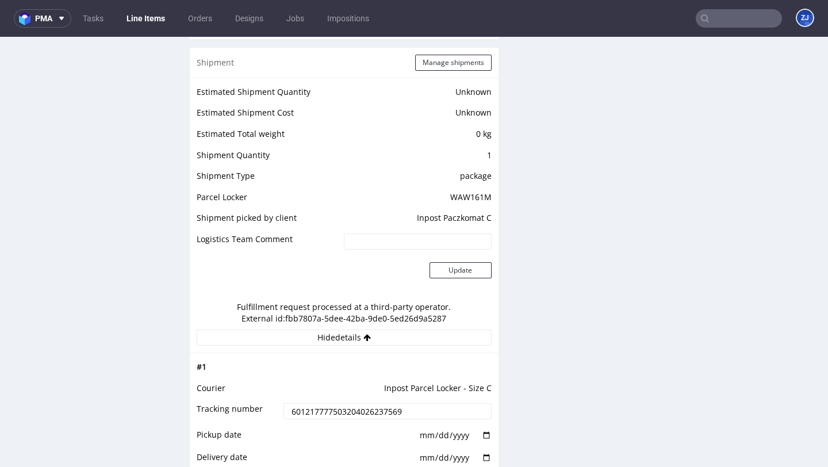
scroll to position [932, 0]
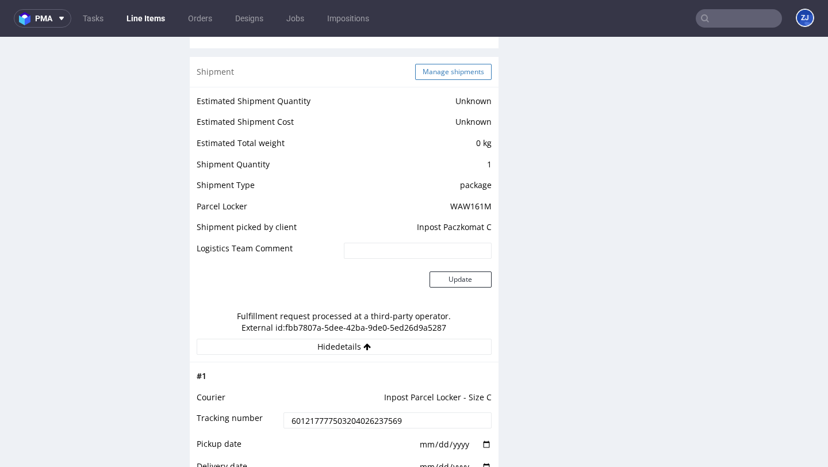
click at [470, 70] on button "Manage shipments" at bounding box center [453, 72] width 76 height 16
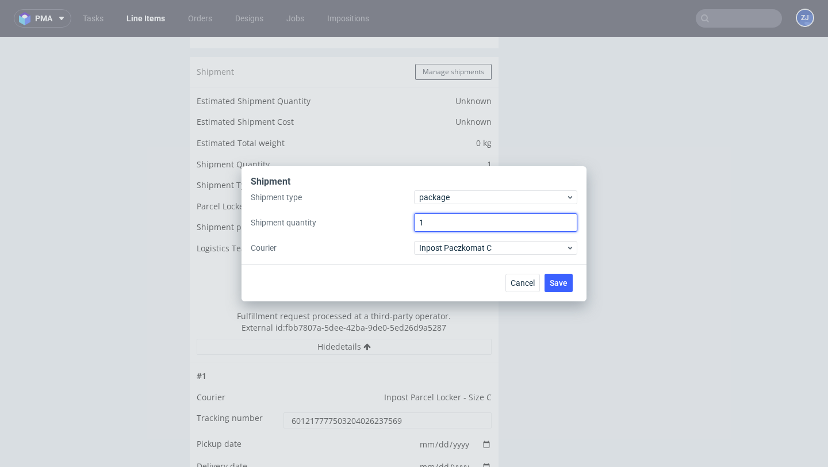
click at [454, 224] on input "1" at bounding box center [495, 222] width 163 height 18
type input "2"
click at [567, 286] on span "Save" at bounding box center [559, 283] width 18 height 8
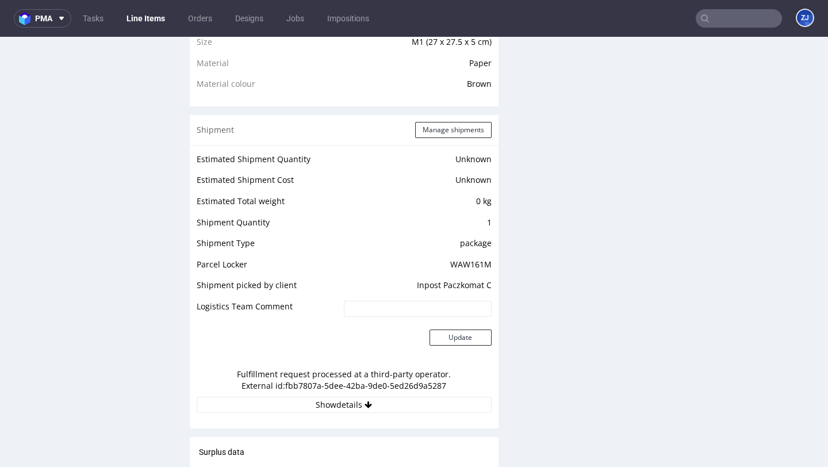
scroll to position [859, 0]
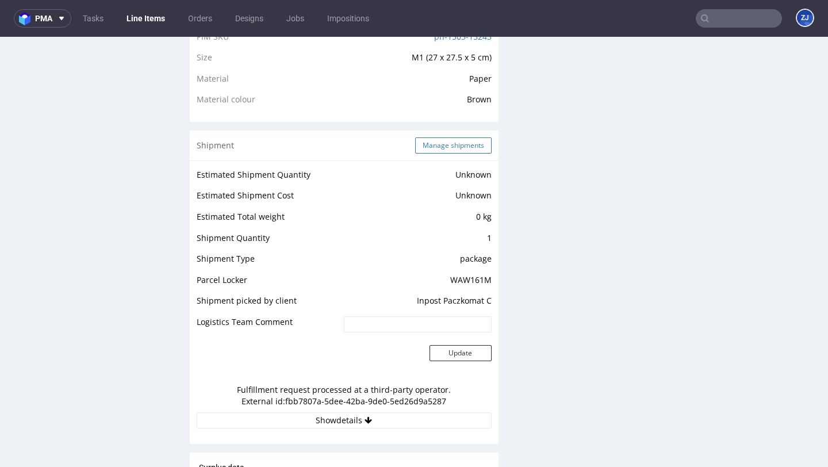
click at [477, 148] on button "Manage shipments" at bounding box center [453, 145] width 76 height 16
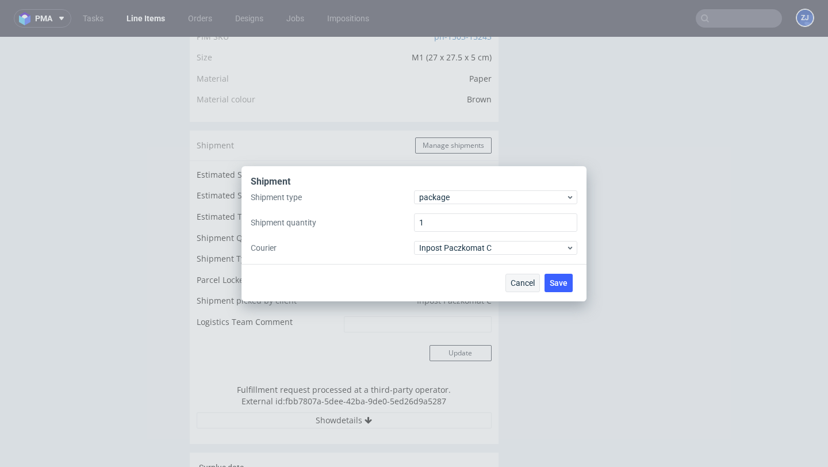
click at [524, 279] on span "Cancel" at bounding box center [523, 283] width 24 height 8
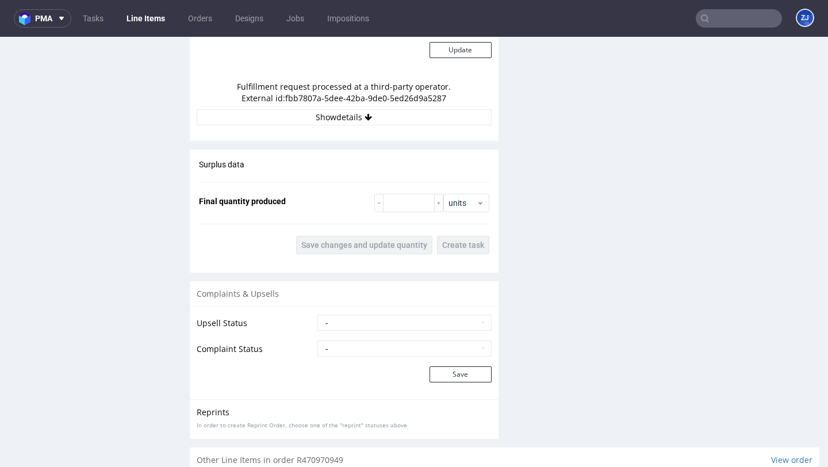
scroll to position [1246, 0]
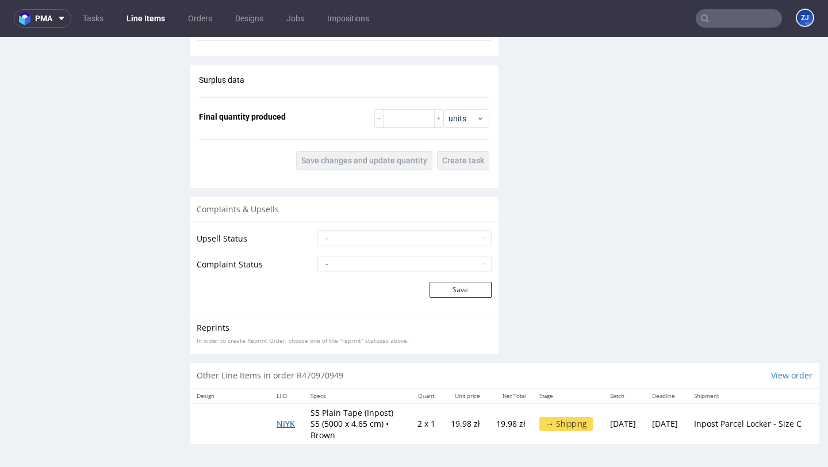
click at [282, 427] on span "NIYK" at bounding box center [286, 423] width 18 height 11
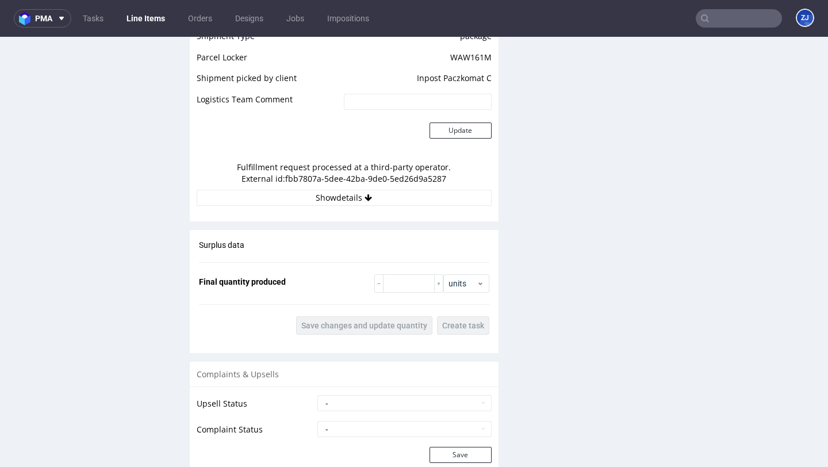
scroll to position [963, 0]
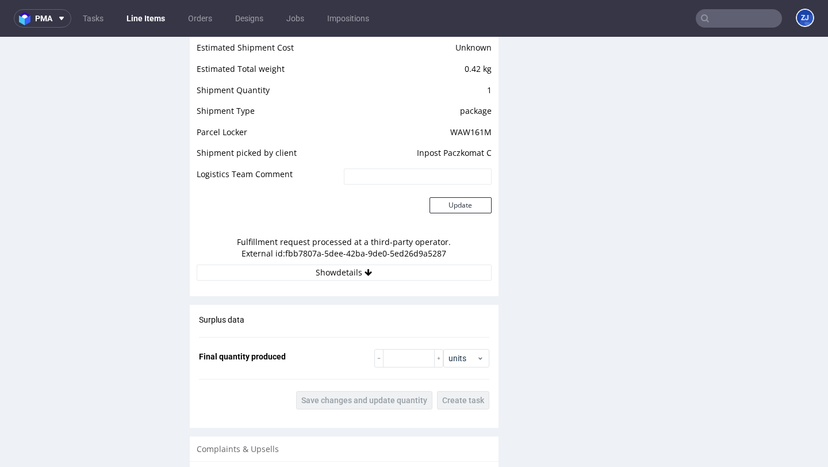
scroll to position [929, 0]
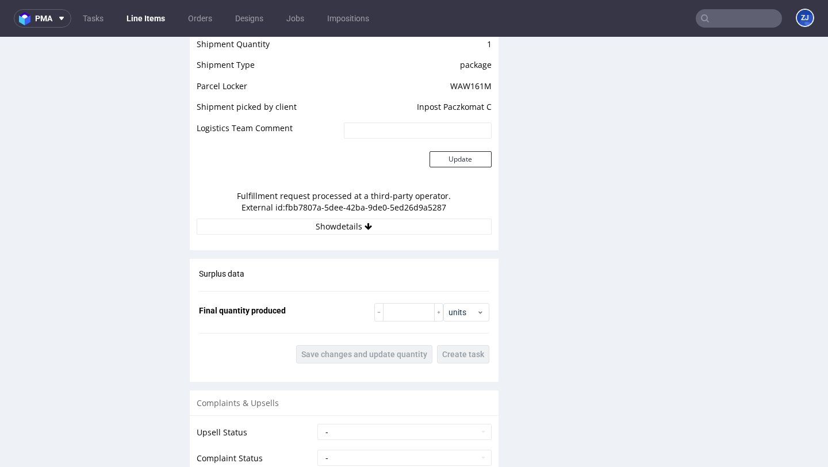
scroll to position [961, 0]
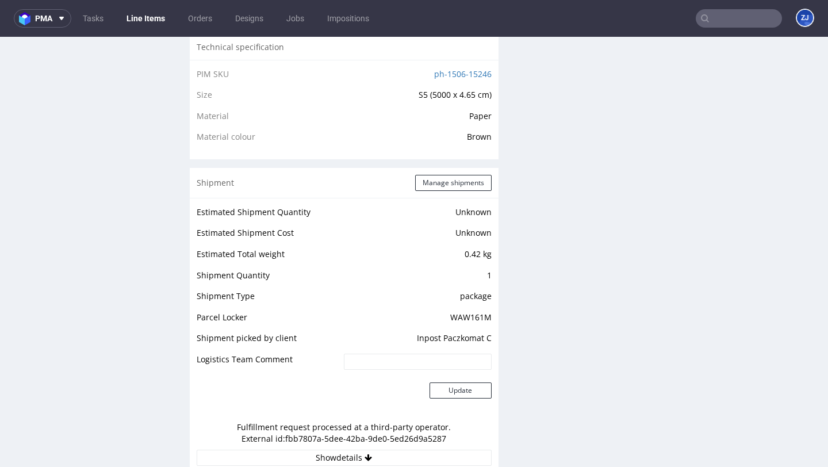
scroll to position [943, 0]
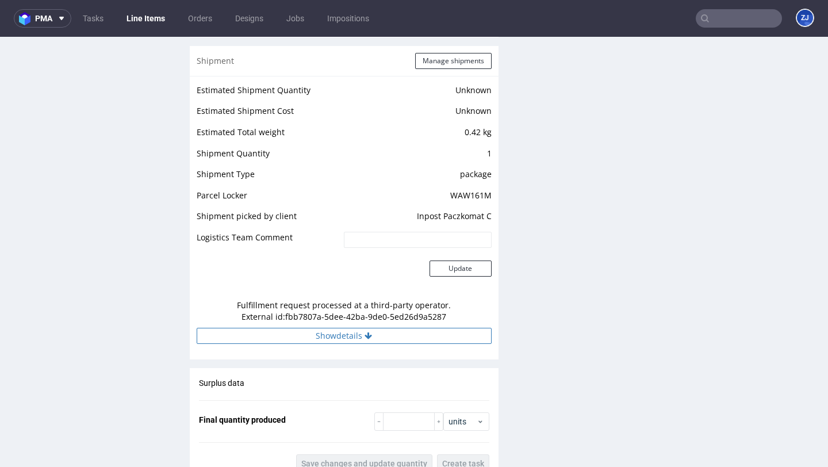
click at [406, 340] on button "Show details" at bounding box center [344, 336] width 295 height 16
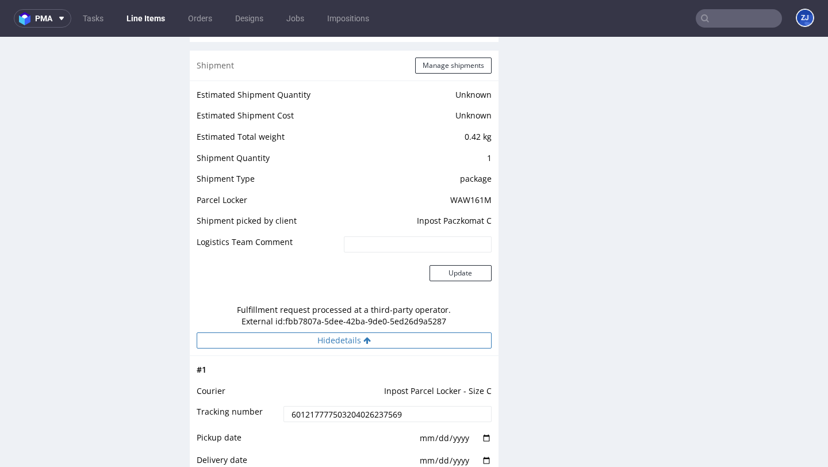
scroll to position [940, 0]
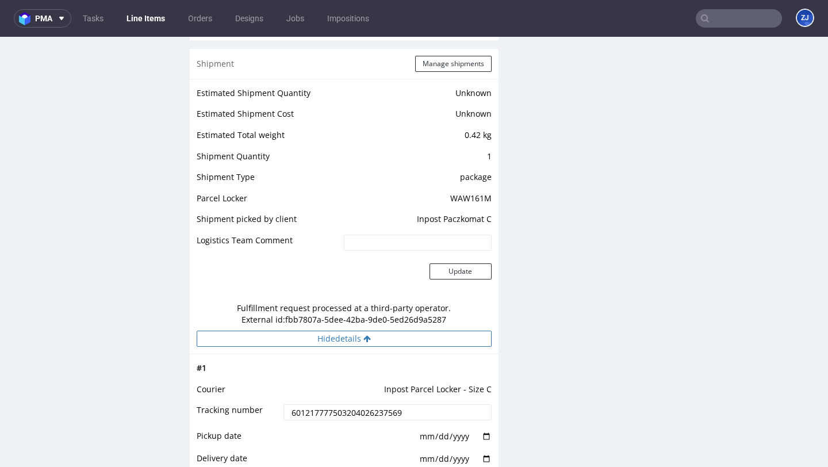
click at [406, 340] on button "Hide details" at bounding box center [344, 339] width 295 height 16
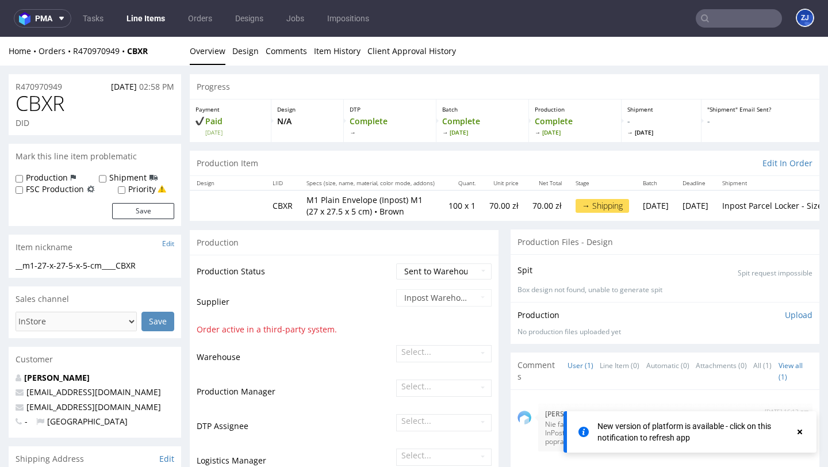
scroll to position [963, 0]
